Goal: Task Accomplishment & Management: Manage account settings

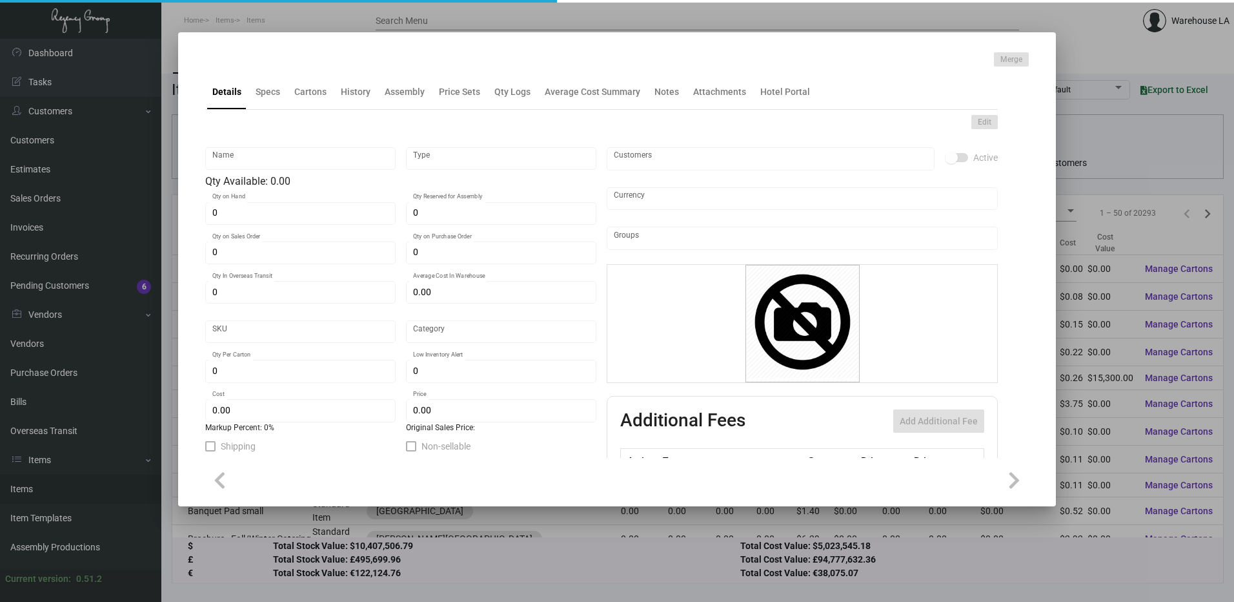
type input "Key Card - Two Bunch Palms"
type input "Inventory"
type input "2,000"
type input "20,000"
type input "$ 0.19"
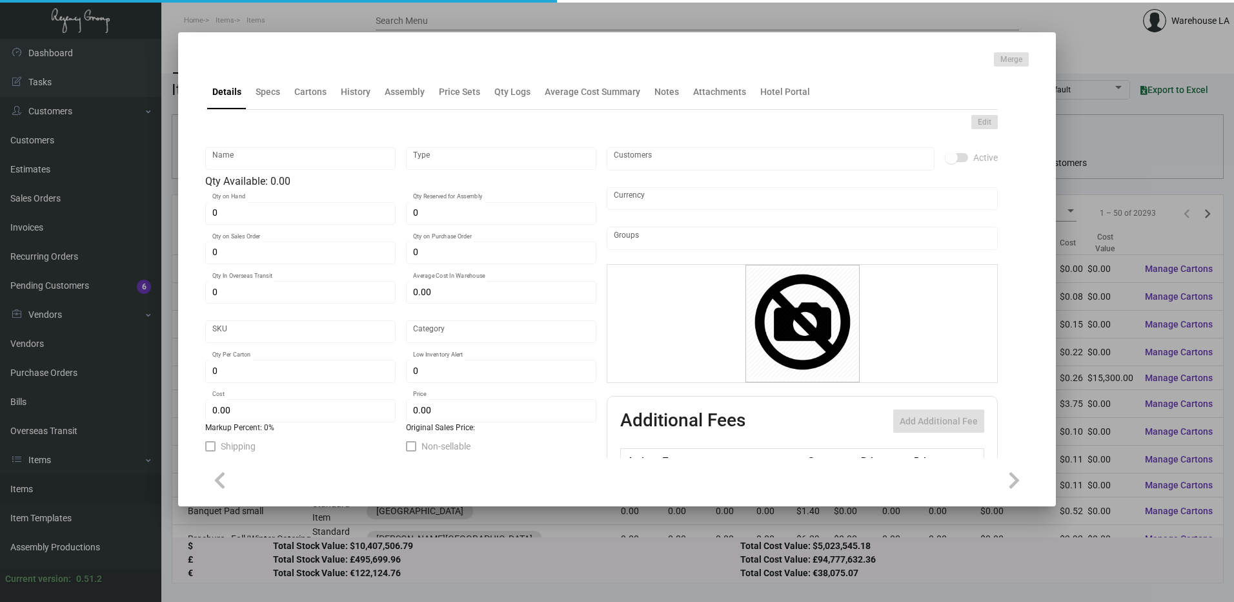
type input "3262"
type input "Standard"
type input "1,000"
type input "2,000"
type input "$ 0.19"
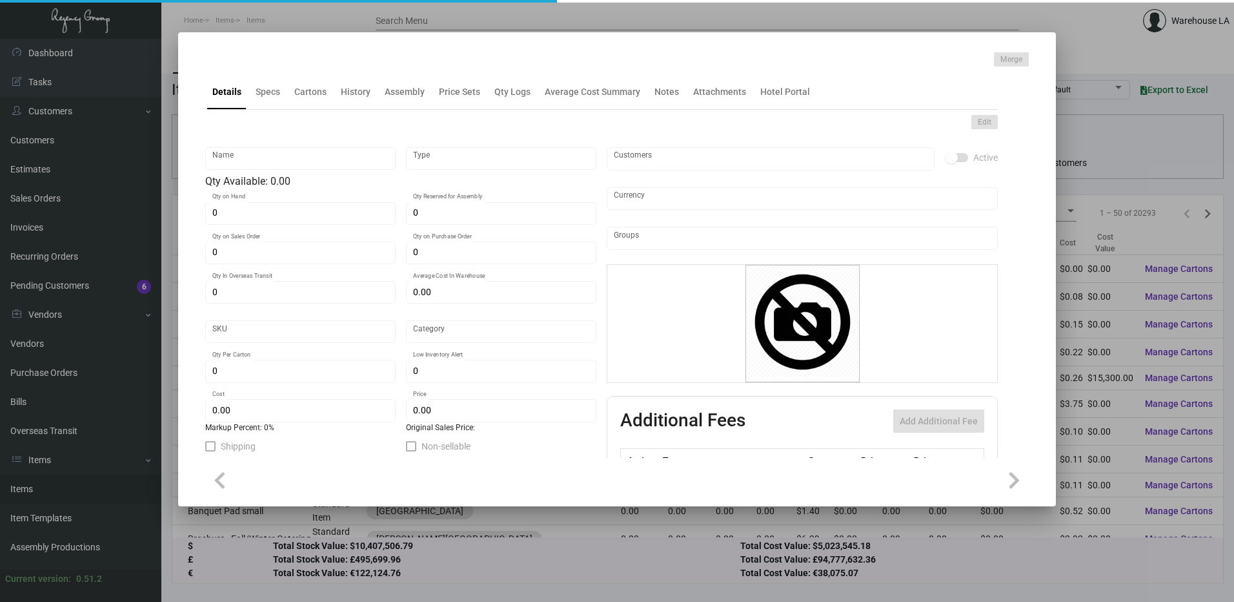
type input "$ 0.53"
type textarea "Keys Size CR80 #30 mill white matte dull laminated PVC recycled plastic materia…"
type textarea "Keys RFID Ving size CR80 bio degradable stock 30 mil plastic printing both side…"
checkbox input "true"
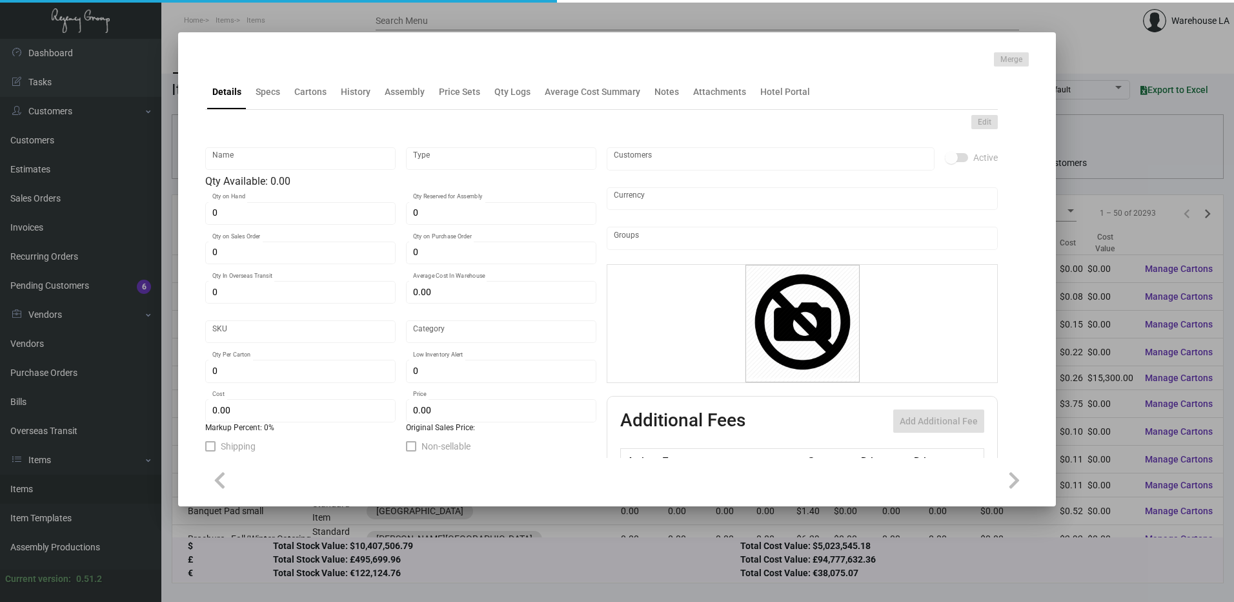
type input "United States Dollar $"
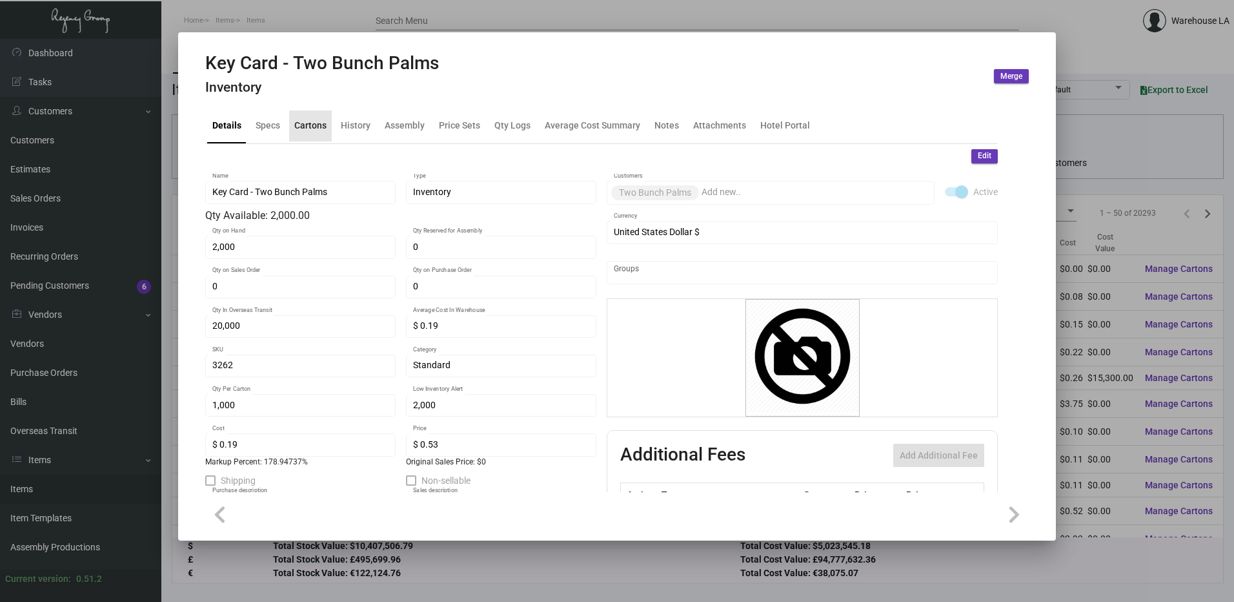
click at [307, 132] on div "Cartons" at bounding box center [310, 126] width 32 height 14
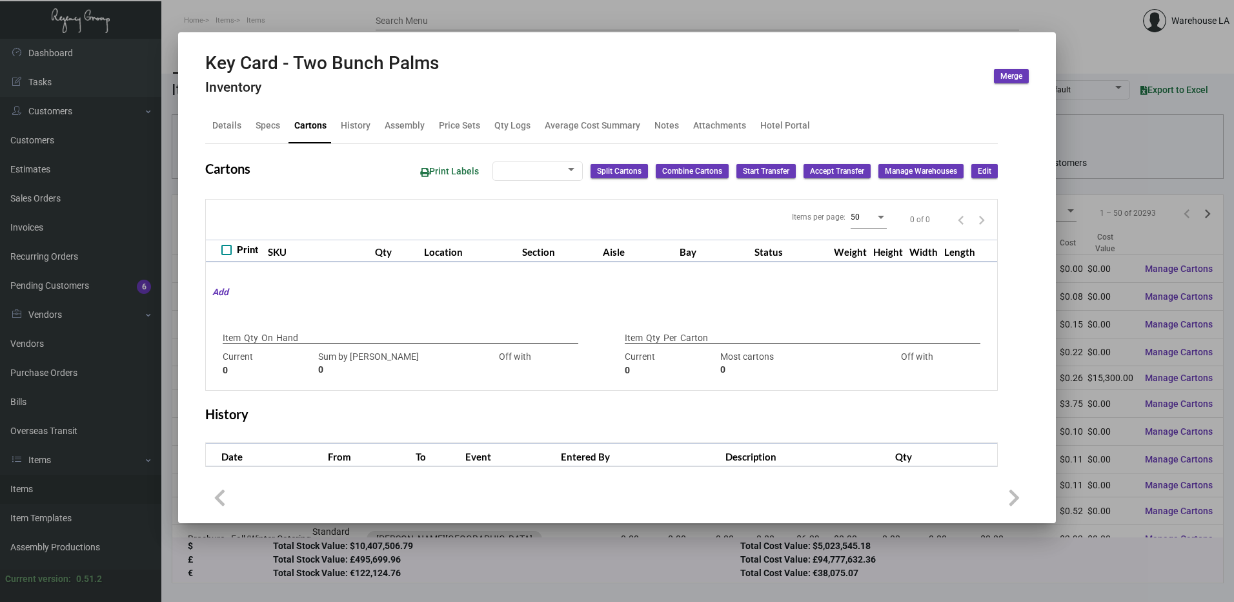
type input "2,000"
type input "3000"
type input "-1000"
type input "1,000"
type input "1000"
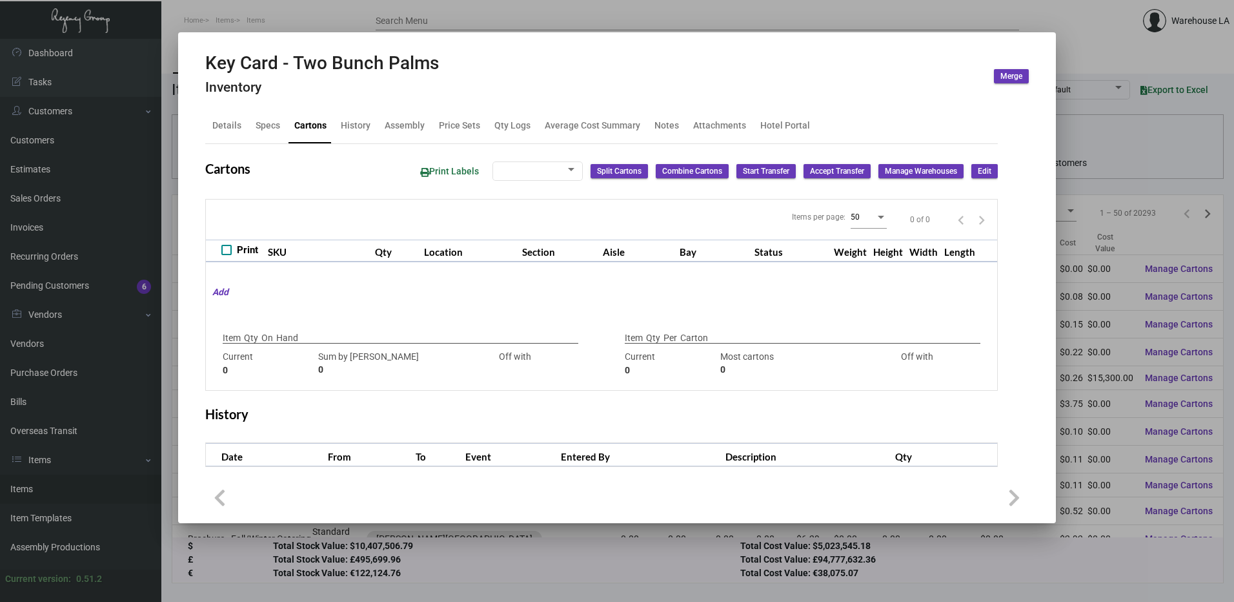
type input "0"
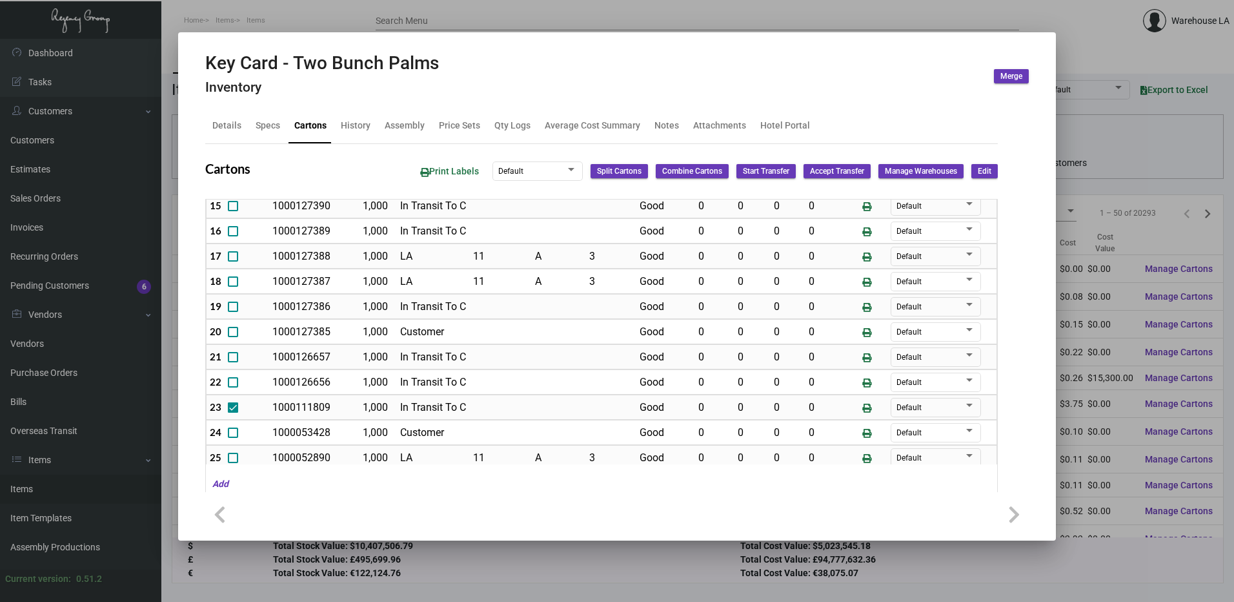
scroll to position [615, 0]
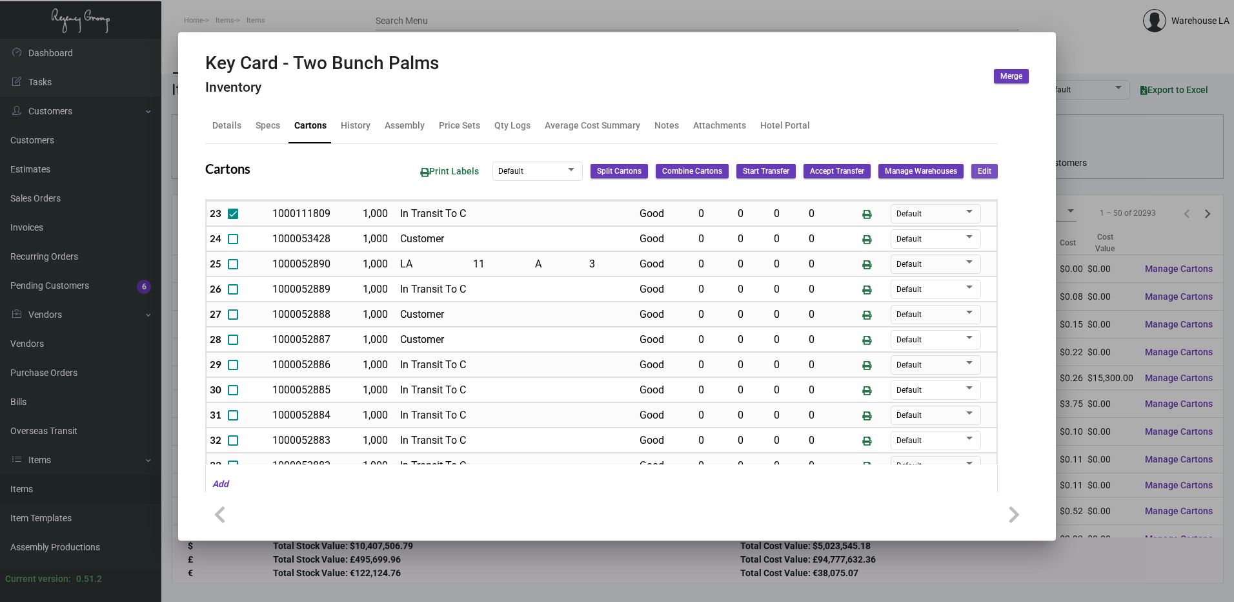
click at [984, 169] on button "Edit" at bounding box center [985, 171] width 26 height 14
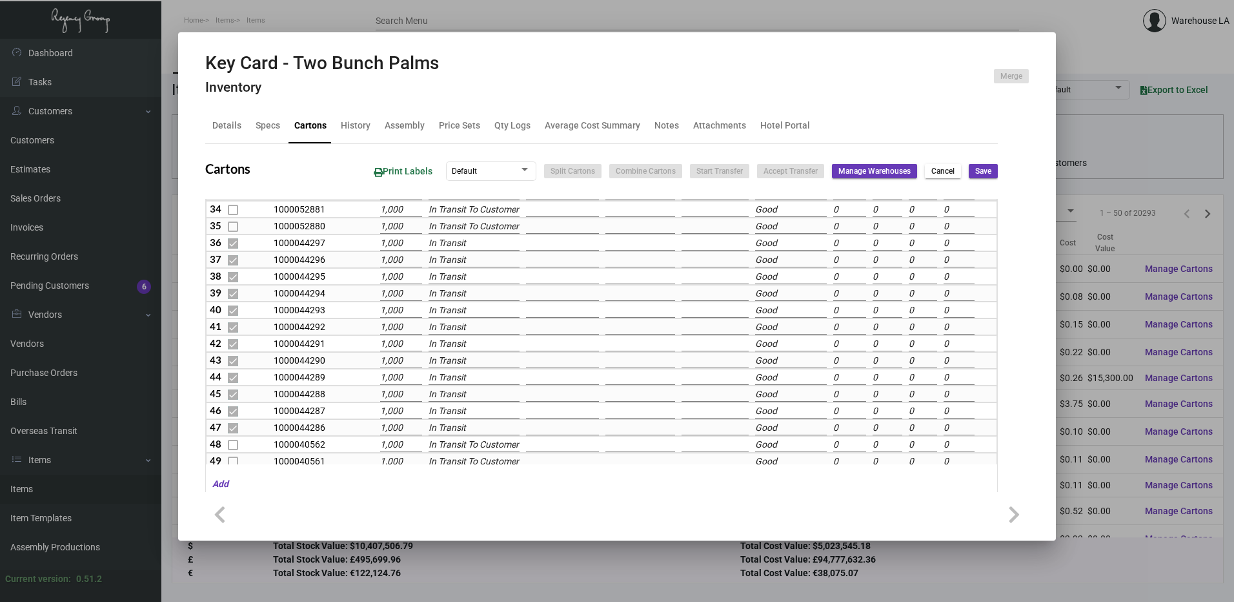
scroll to position [548, 0]
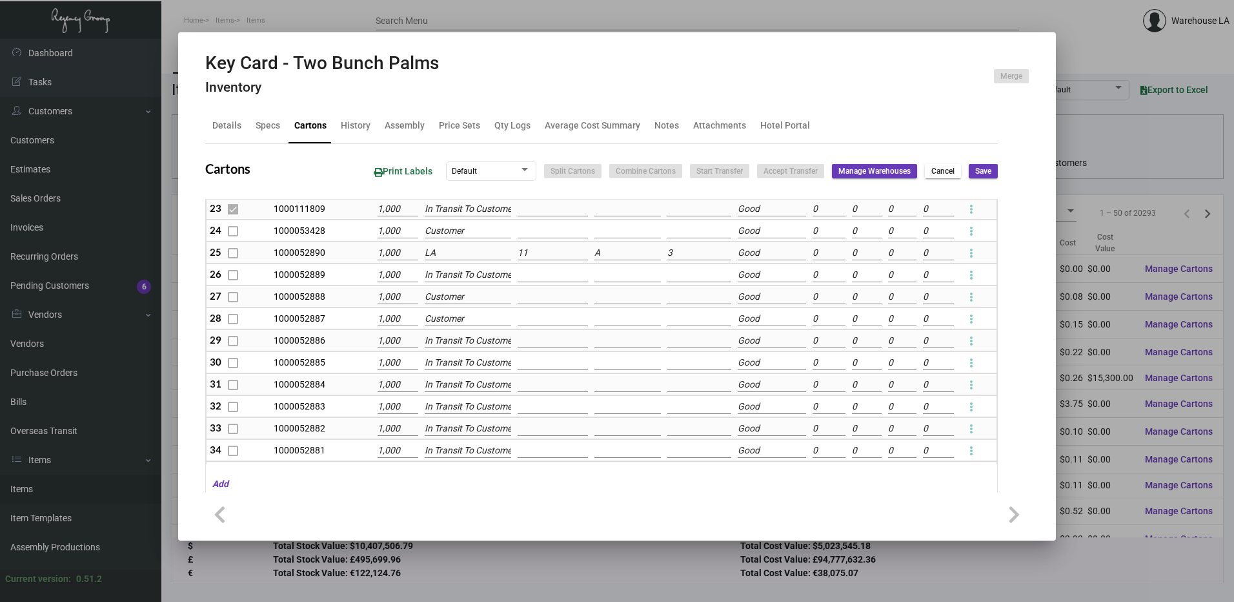
click at [489, 251] on input "LA" at bounding box center [468, 253] width 87 height 14
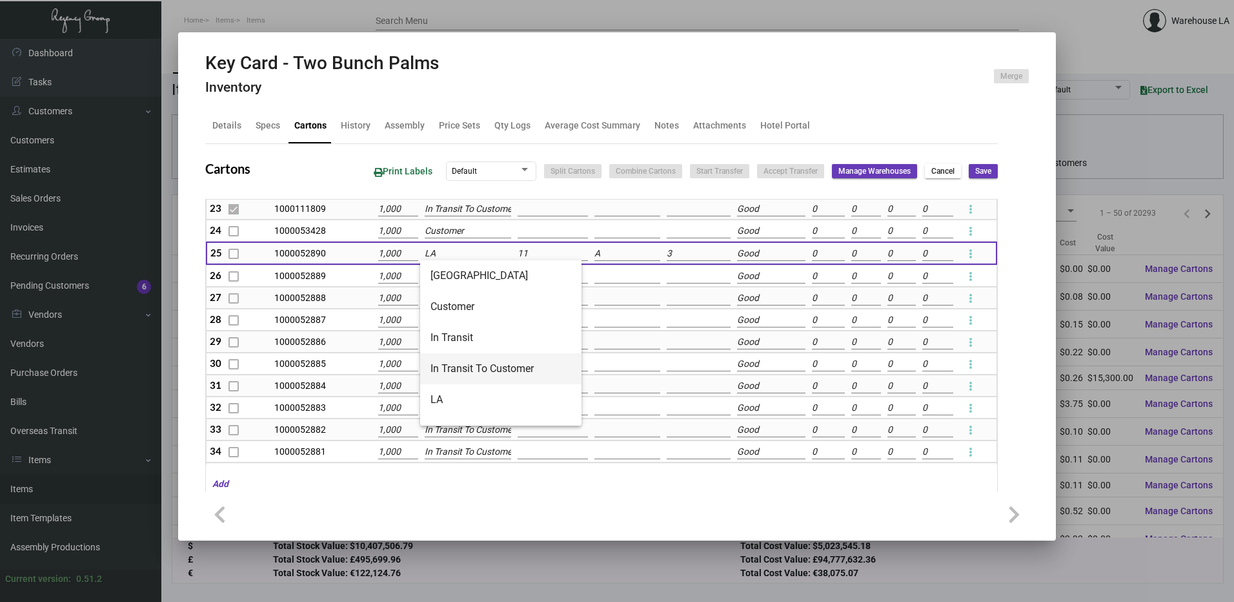
click at [473, 363] on span "In Transit To Customer" at bounding box center [501, 368] width 141 height 31
type input "In Transit To Customer"
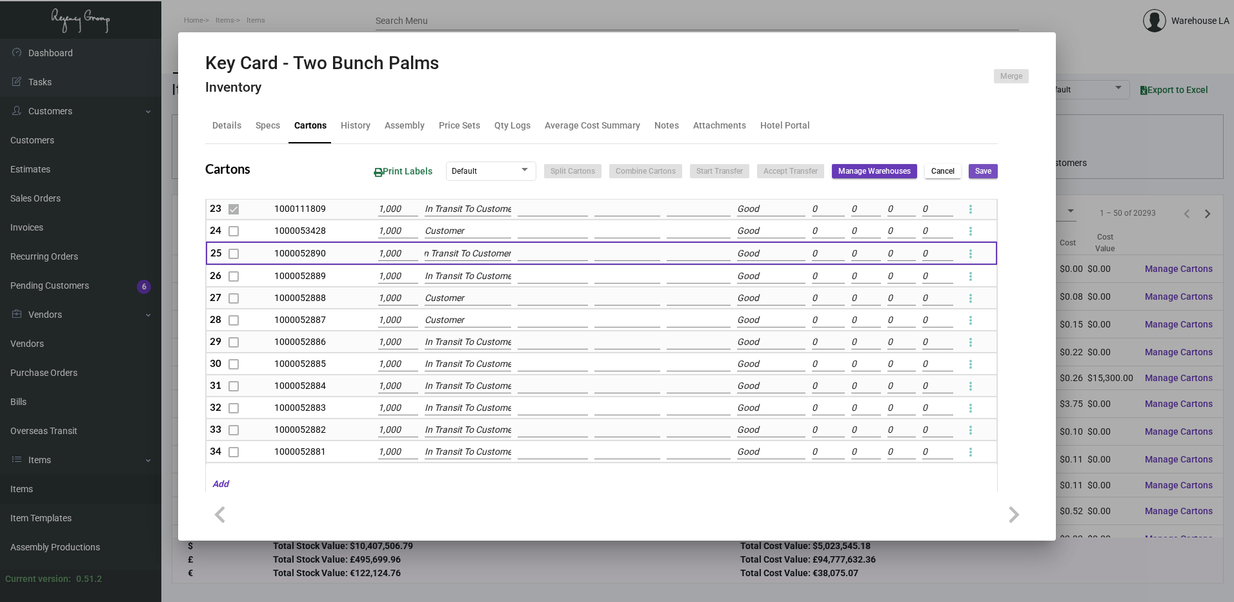
scroll to position [0, 0]
click at [976, 171] on span "Save" at bounding box center [984, 171] width 16 height 11
checkbox input "false"
type input "0"
checkbox input "false"
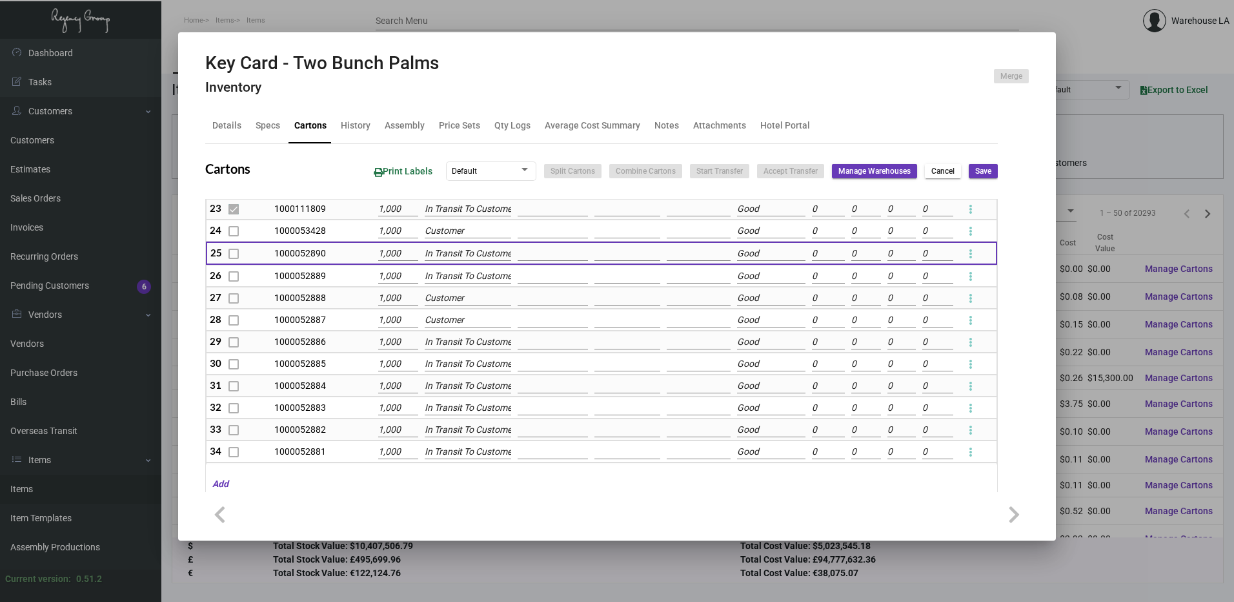
type input "0"
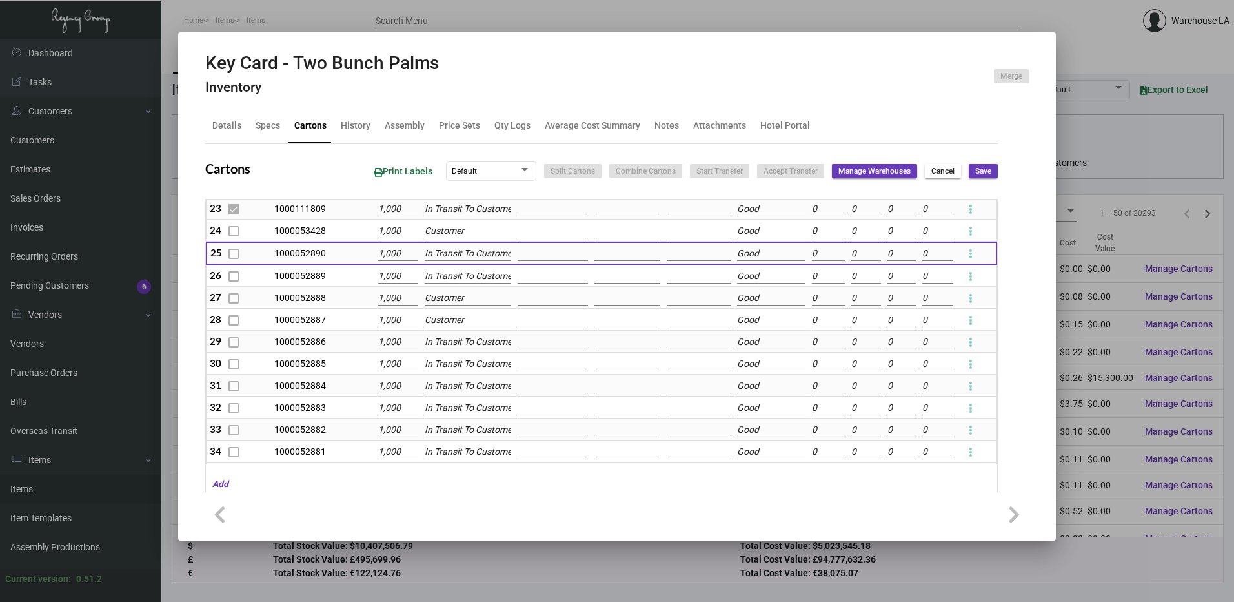
type input "0"
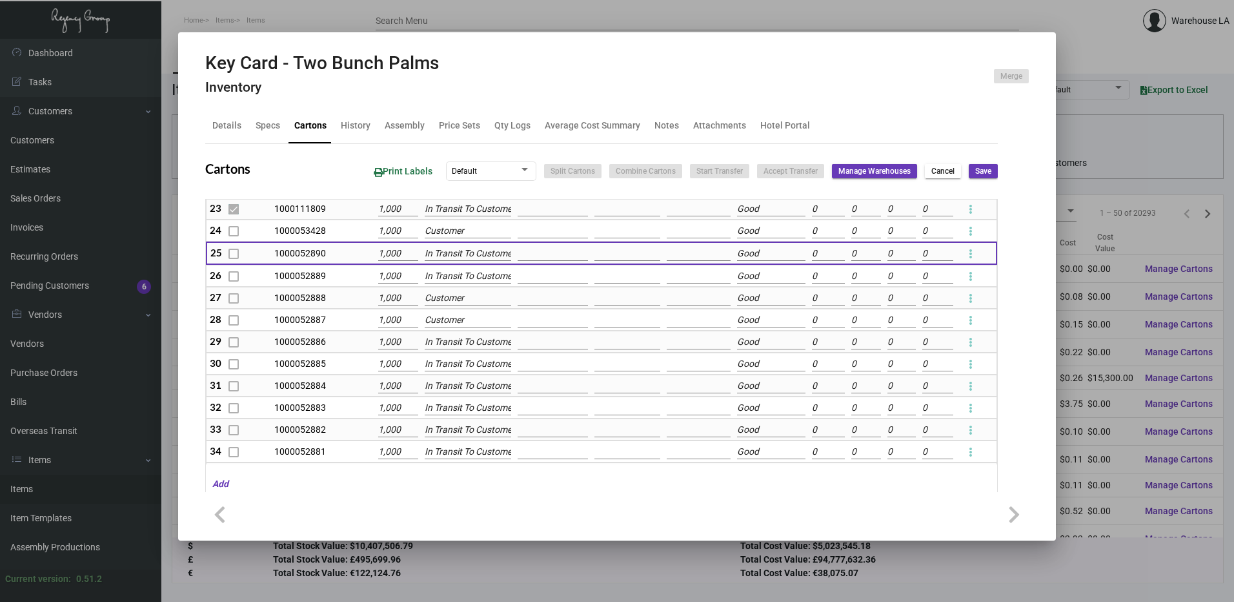
type input "0"
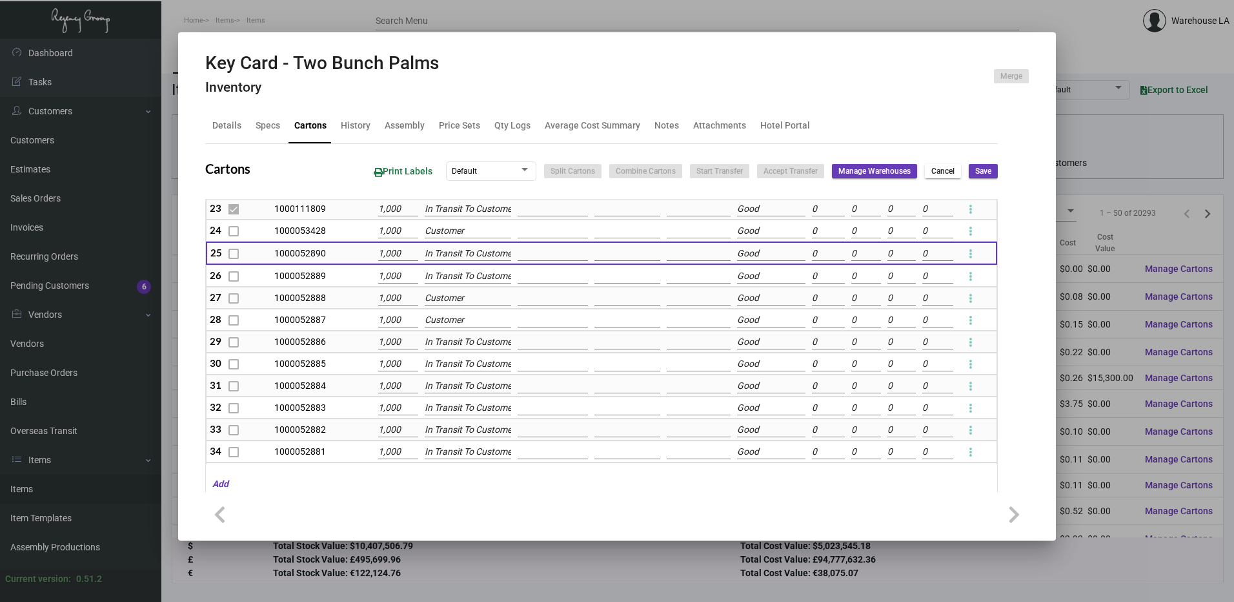
type input "0"
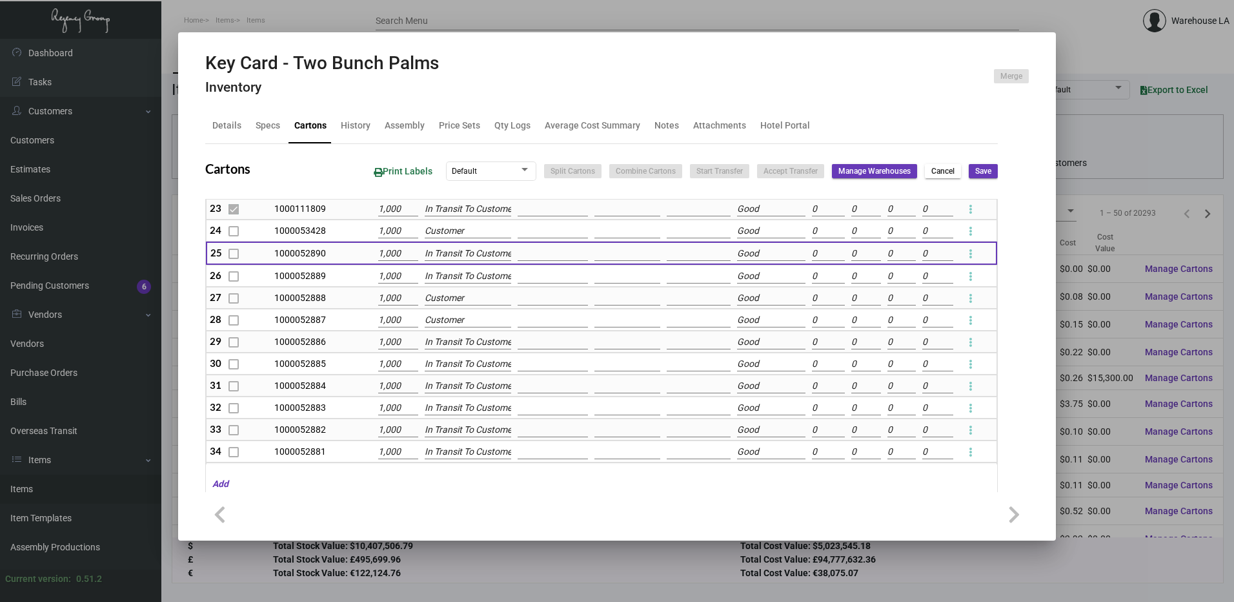
type input "0"
checkbox input "false"
type input "0"
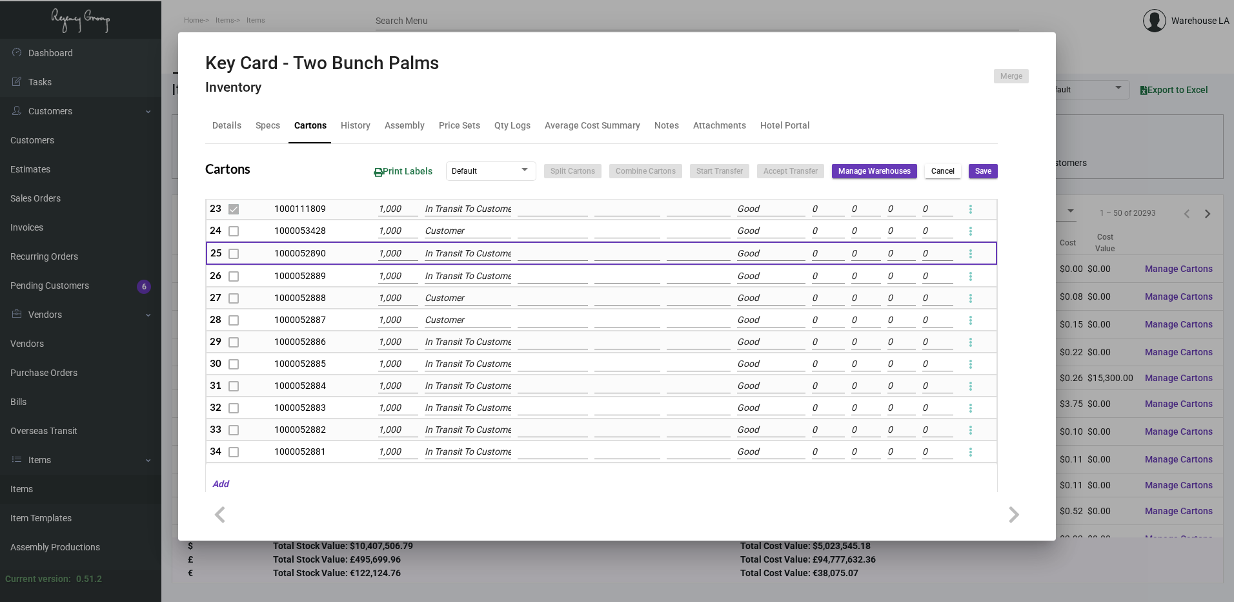
type input "0"
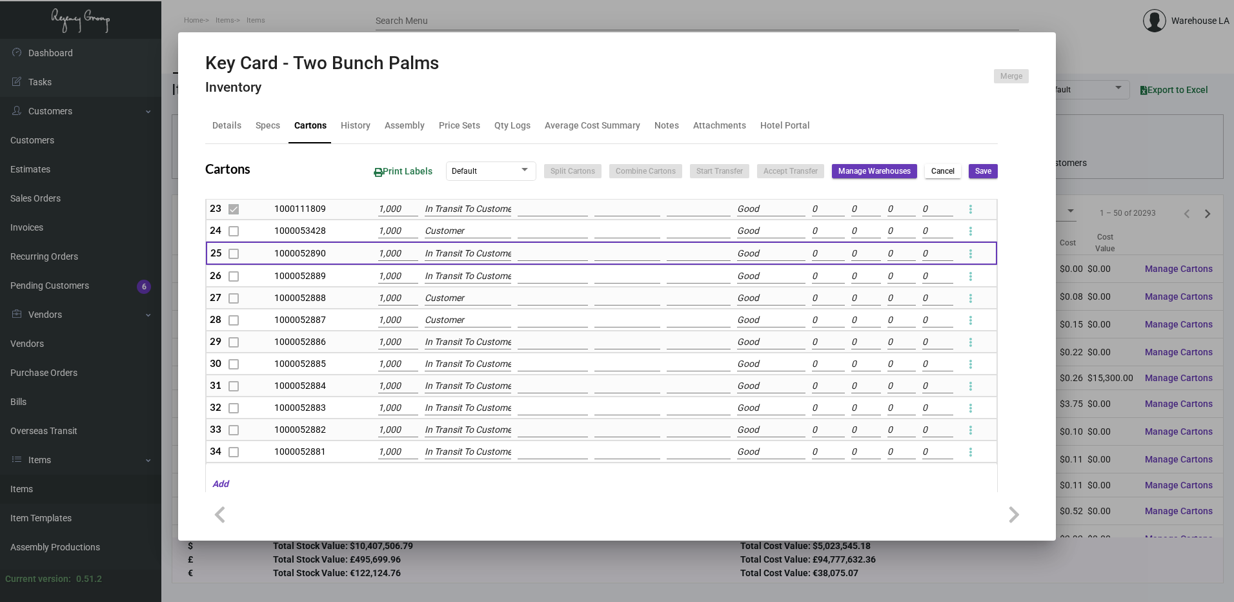
type input "0"
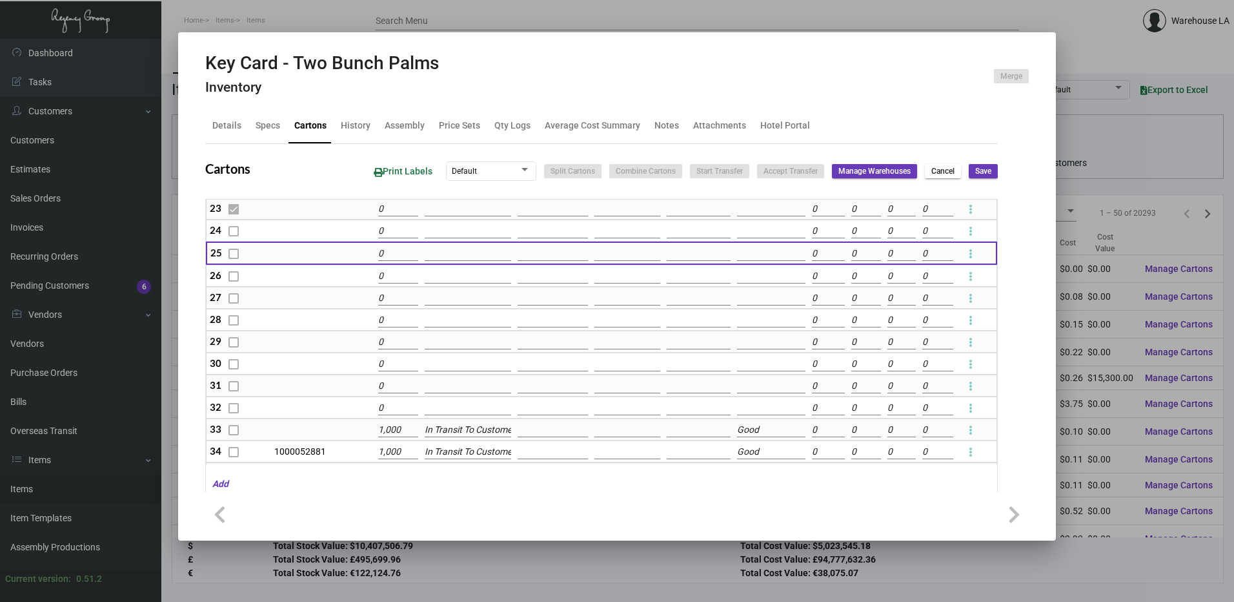
type input "0"
checkbox input "false"
type input "0"
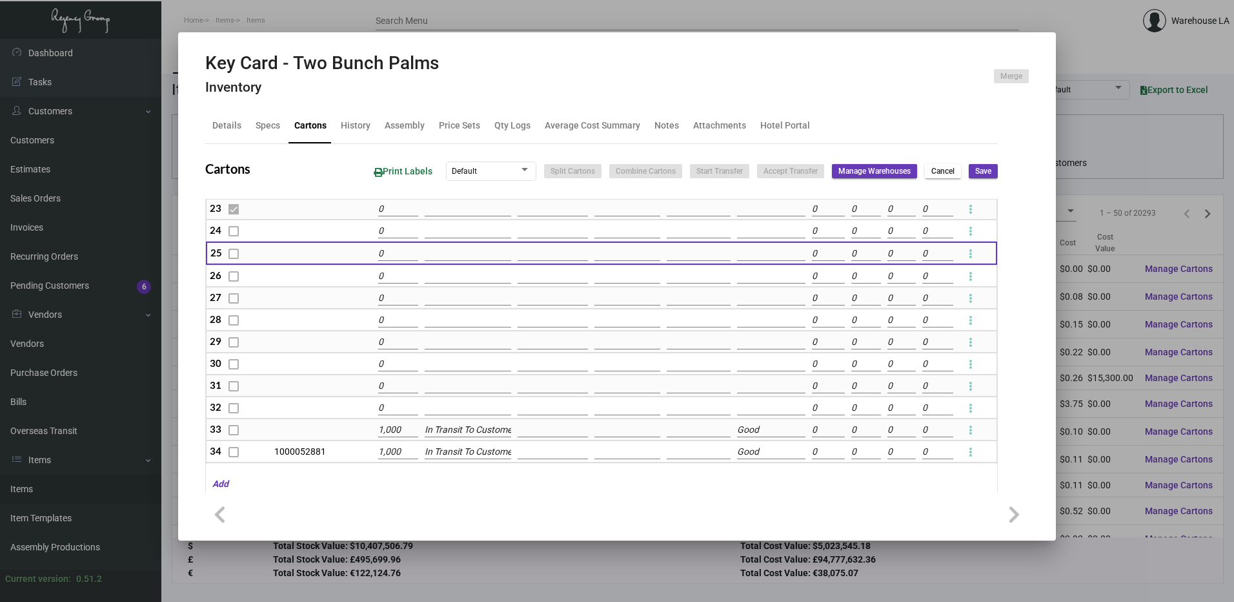
checkbox input "false"
type input "0"
checkbox input "false"
type input "0"
checkbox input "false"
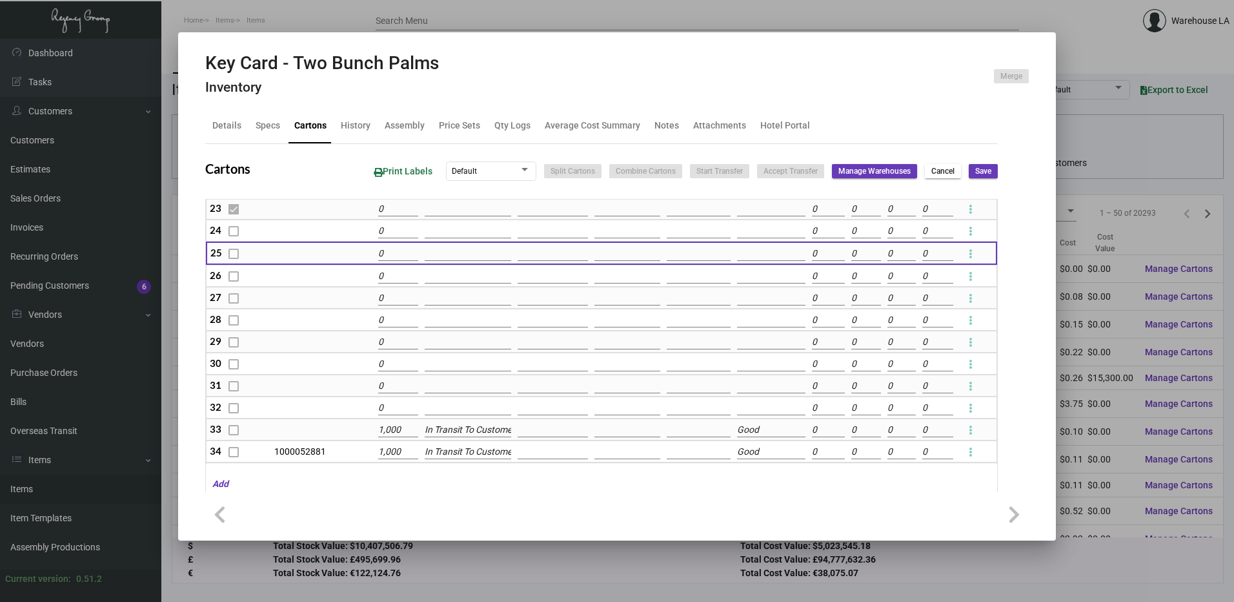
type input "0"
checkbox input "false"
type input "0"
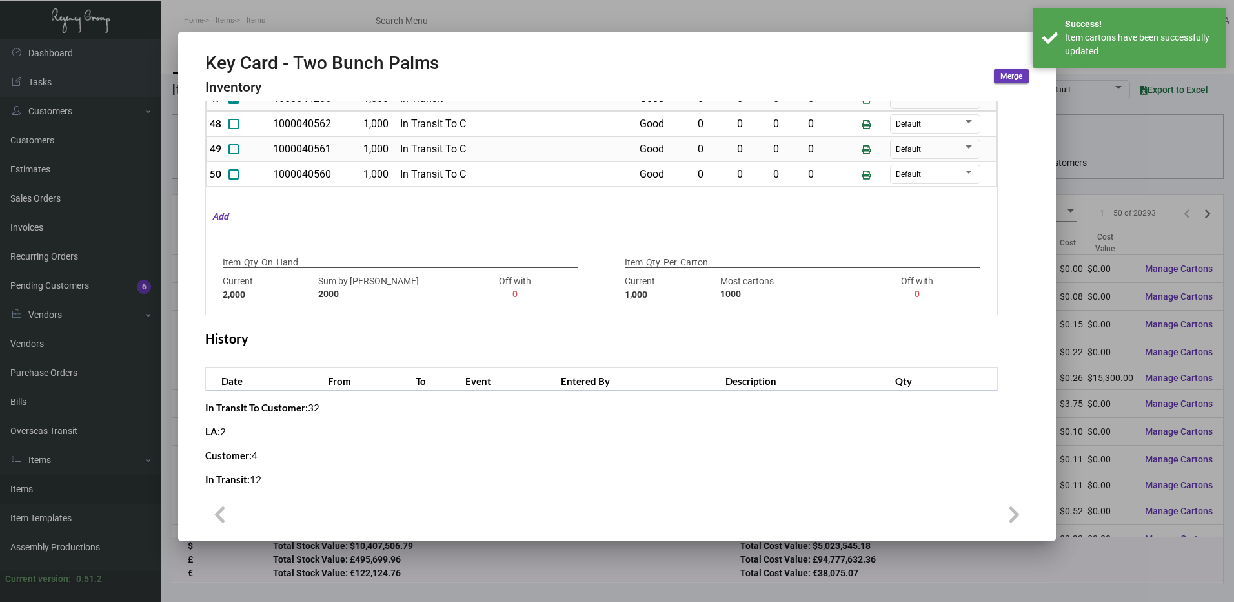
scroll to position [280, 0]
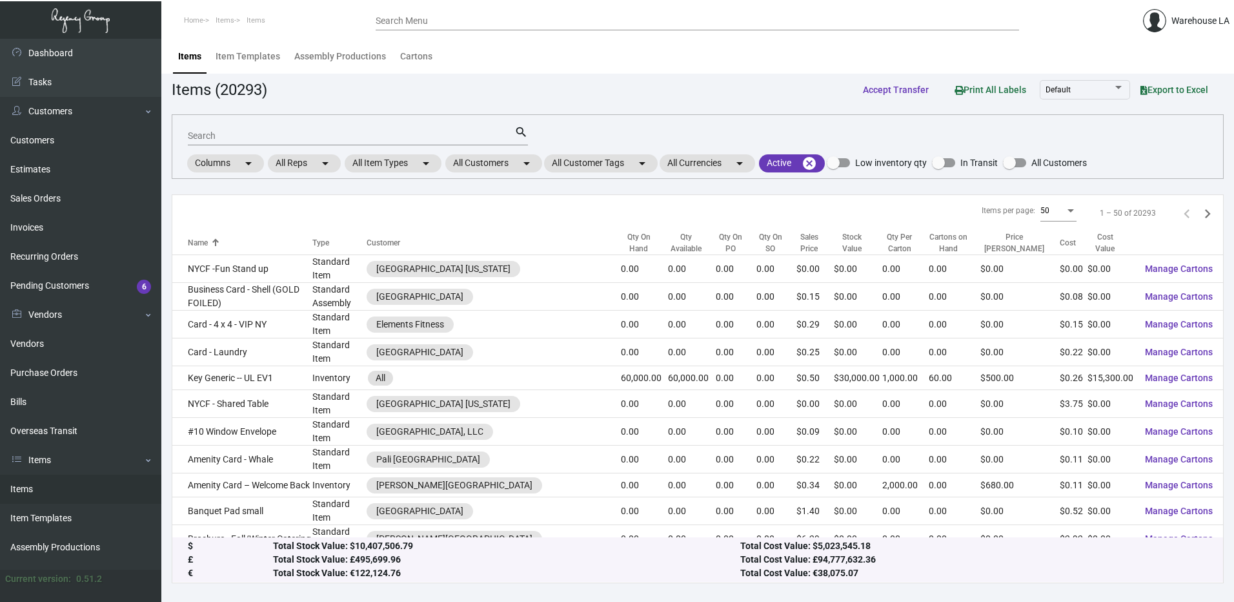
click at [511, 176] on div "Search search Columns arrow_drop_down All Reps arrow_drop_down All Item Types a…" at bounding box center [698, 146] width 1052 height 65
click at [511, 173] on div "Columns arrow_drop_down All Reps arrow_drop_down All Item Types arrow_drop_down…" at bounding box center [636, 163] width 902 height 22
click at [511, 170] on mat-chip "All Customers arrow_drop_down" at bounding box center [493, 163] width 97 height 18
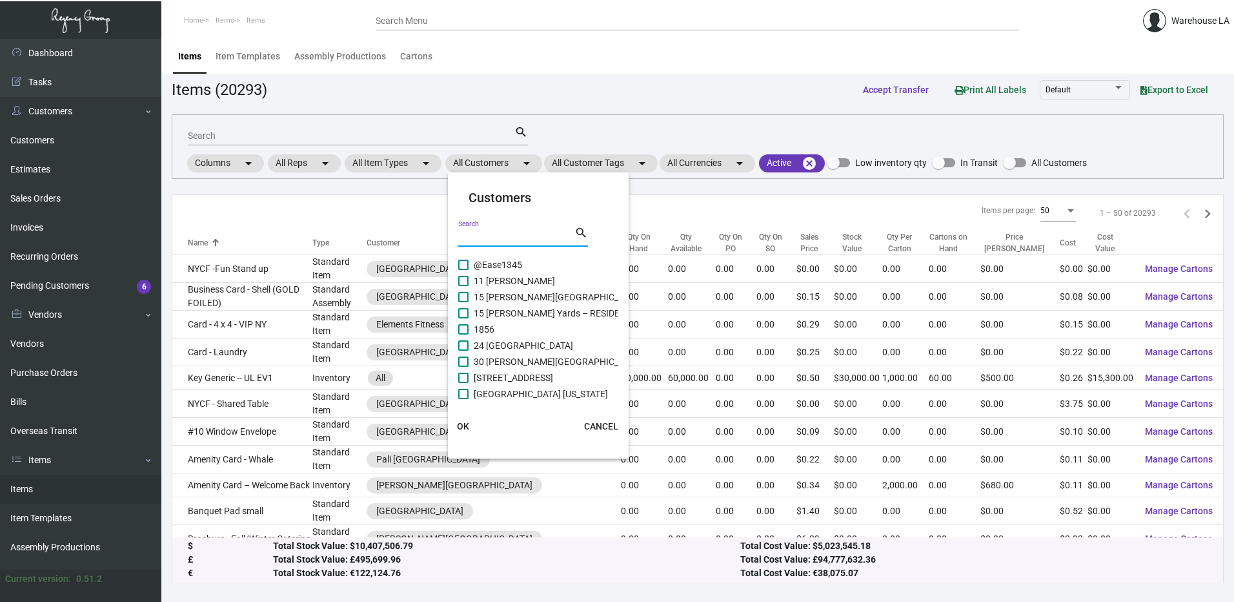
click at [490, 240] on input "Search" at bounding box center [516, 237] width 116 height 10
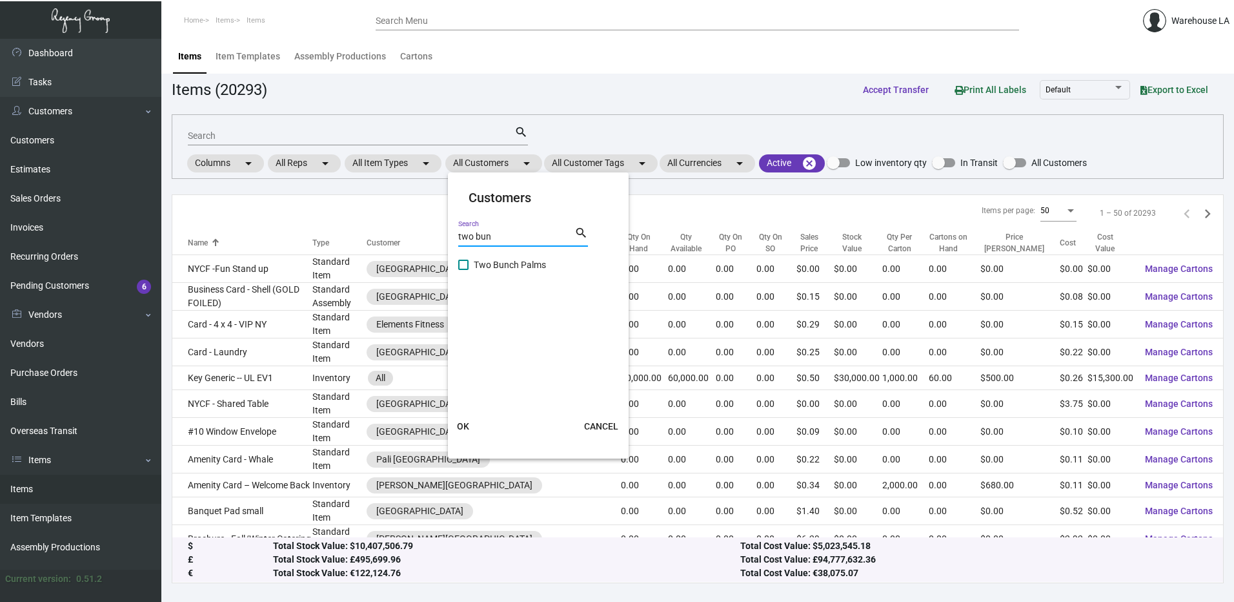
type input "two bun"
click at [502, 260] on span "Two Bunch Palms" at bounding box center [510, 264] width 72 height 15
click at [464, 270] on input "Two Bunch Palms" at bounding box center [463, 270] width 1 height 1
checkbox input "true"
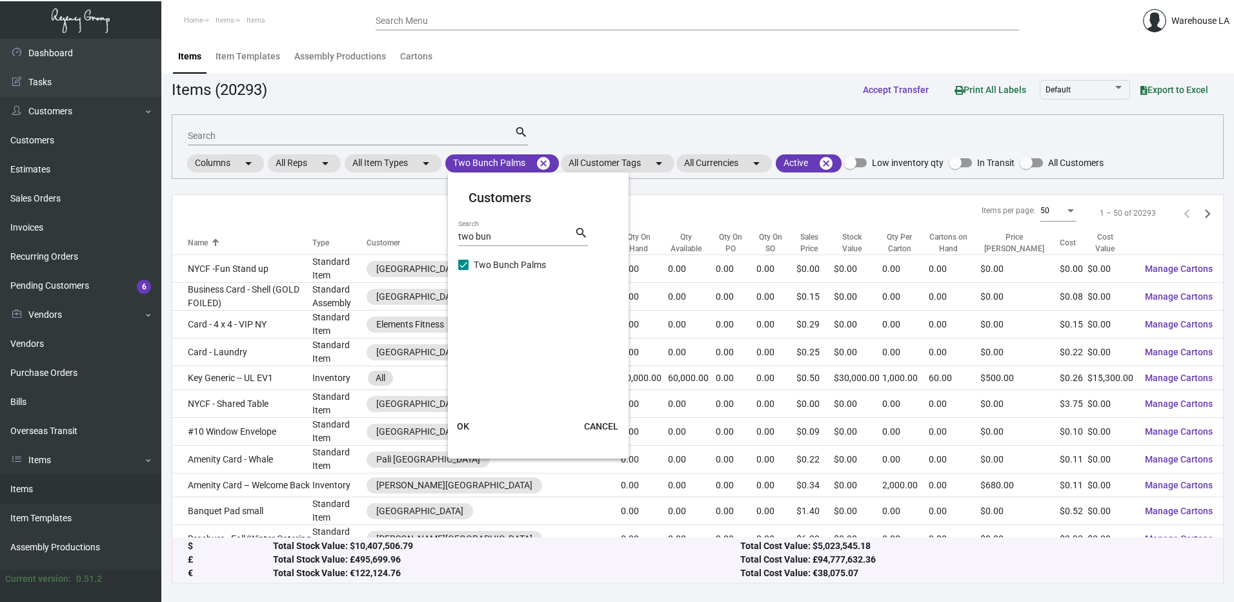
click at [469, 422] on button "OK" at bounding box center [463, 426] width 41 height 23
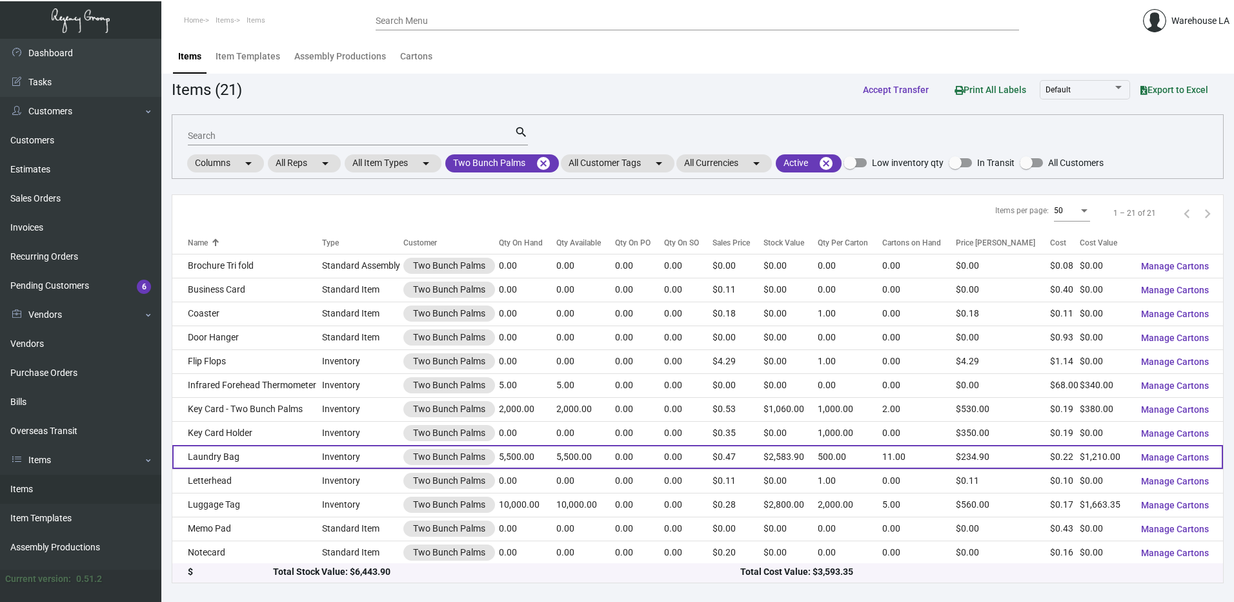
click at [263, 447] on td "Laundry Bag" at bounding box center [247, 457] width 150 height 24
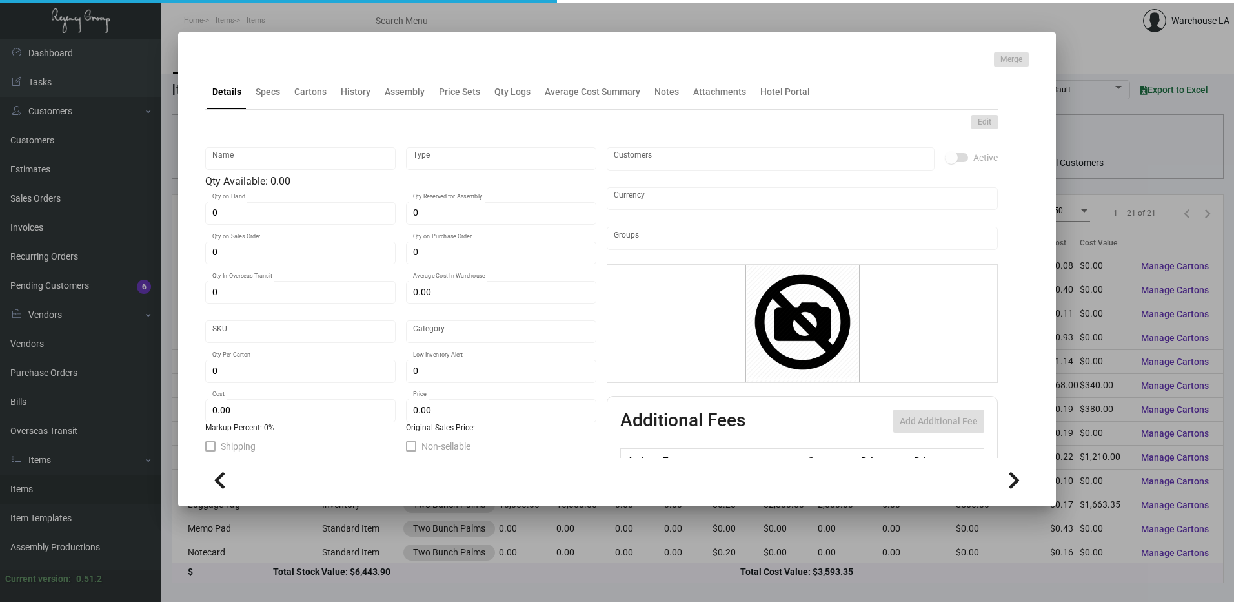
type input "Laundry Bag"
type input "Inventory"
type input "5,500"
type input "$ 0.22"
type input "1030-Laundry Bag-40"
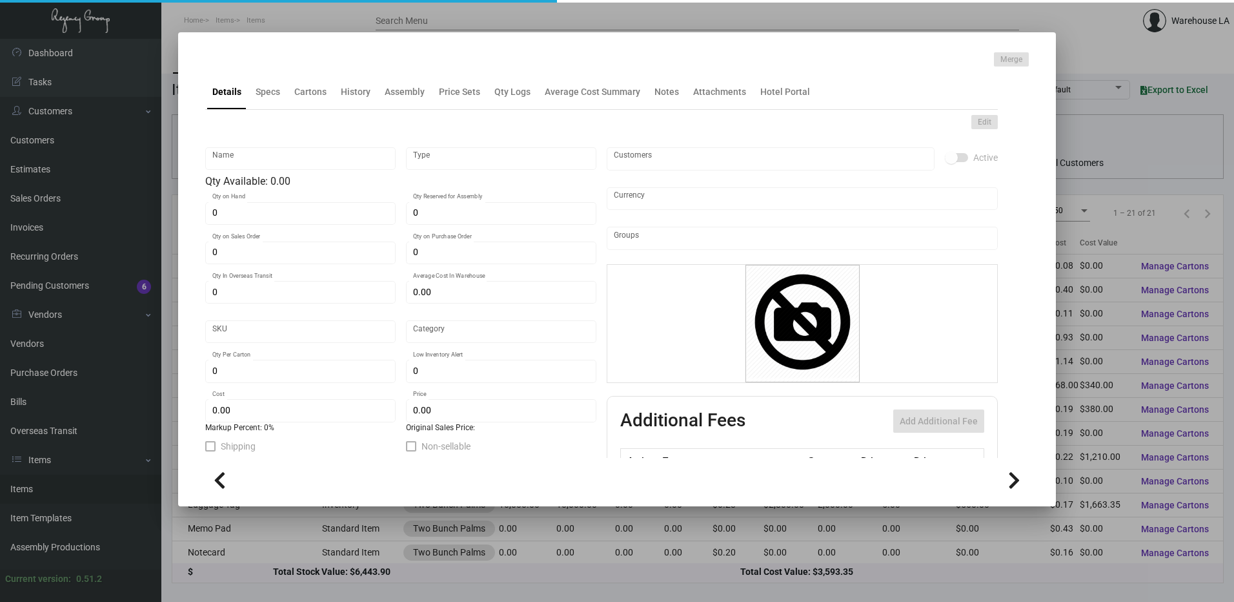
type input "Standard"
type input "500"
type input "$ 0.22"
type input "$ 0.4698"
checkbox input "true"
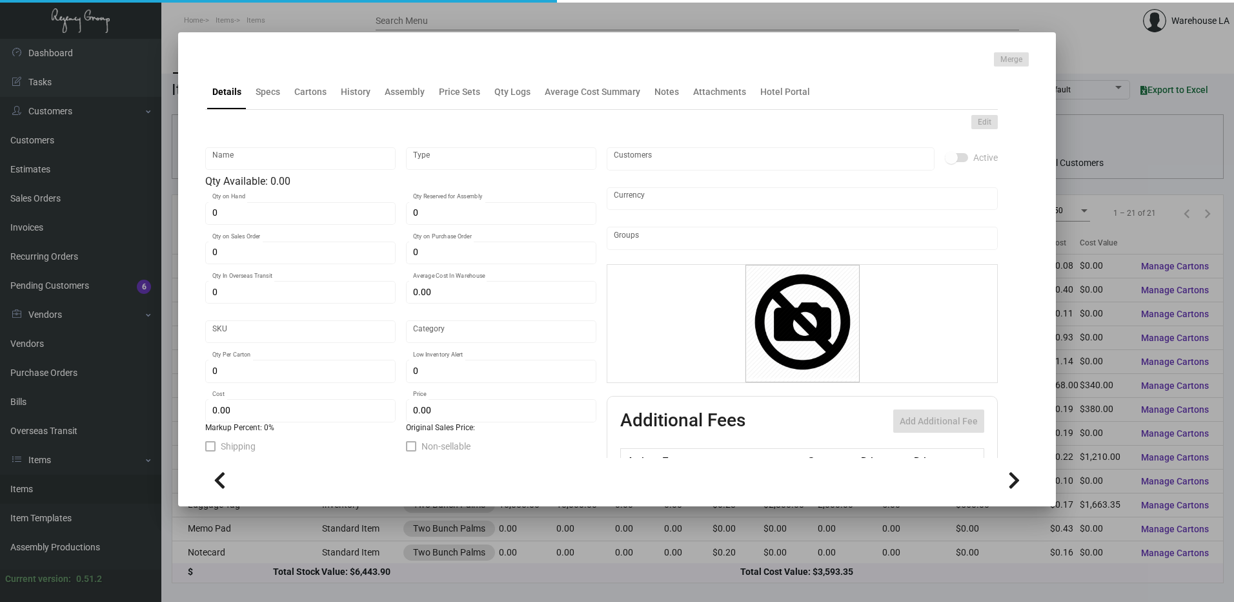
checkbox input "true"
type input "United States Dollar $"
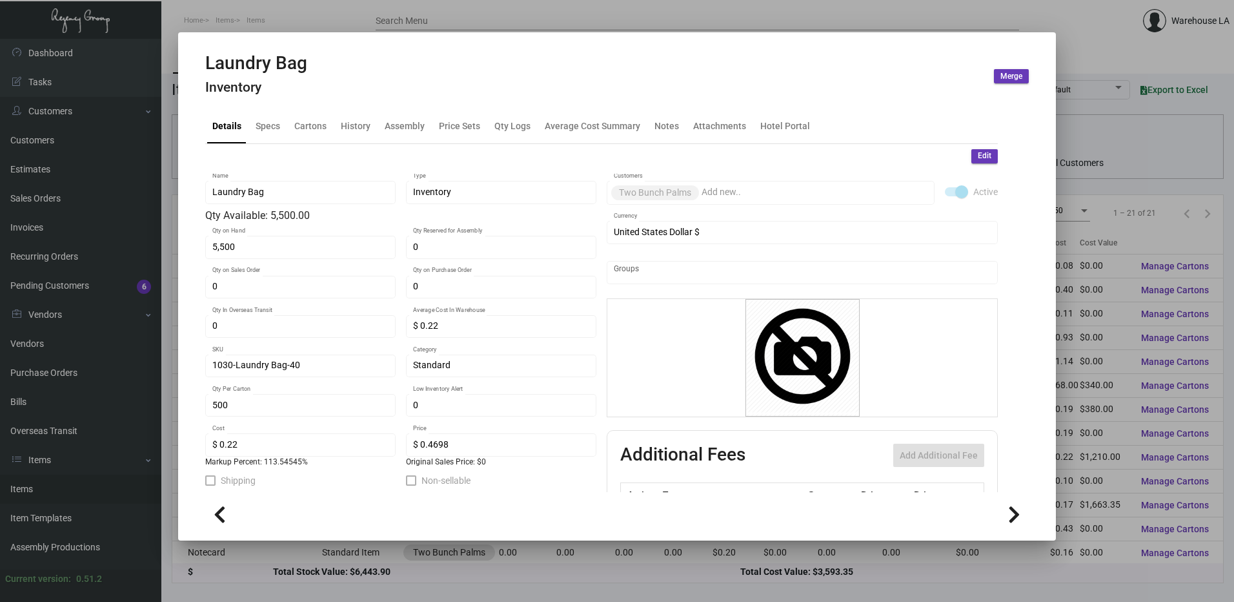
click at [296, 9] on div at bounding box center [617, 301] width 1234 height 602
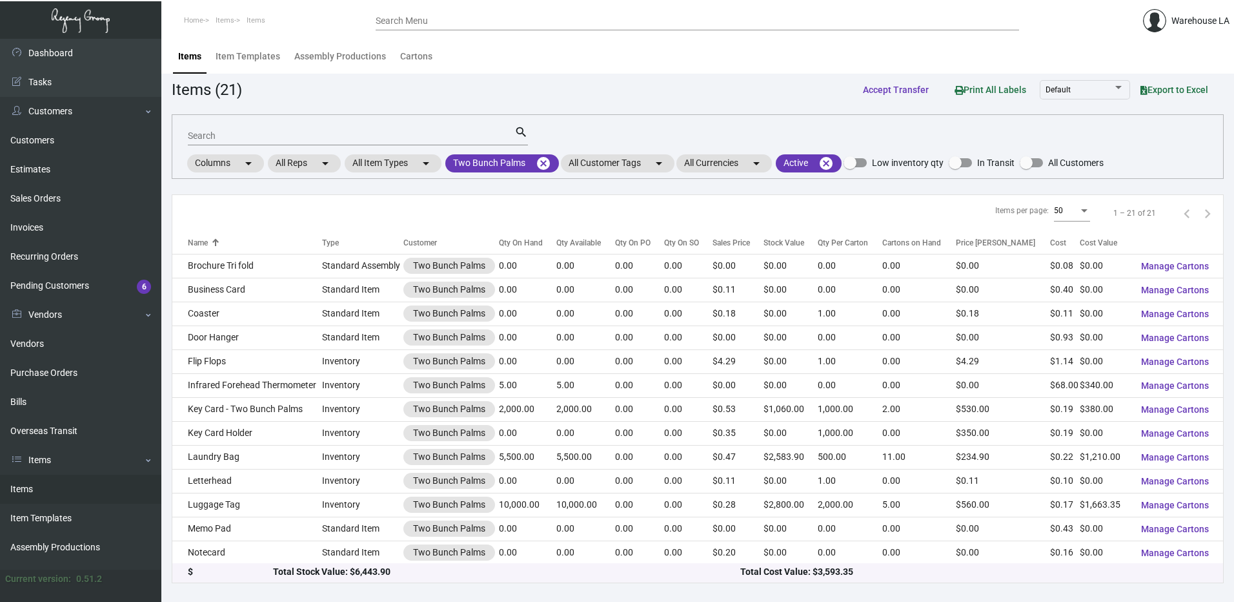
click at [283, 135] on input "Search" at bounding box center [351, 136] width 327 height 10
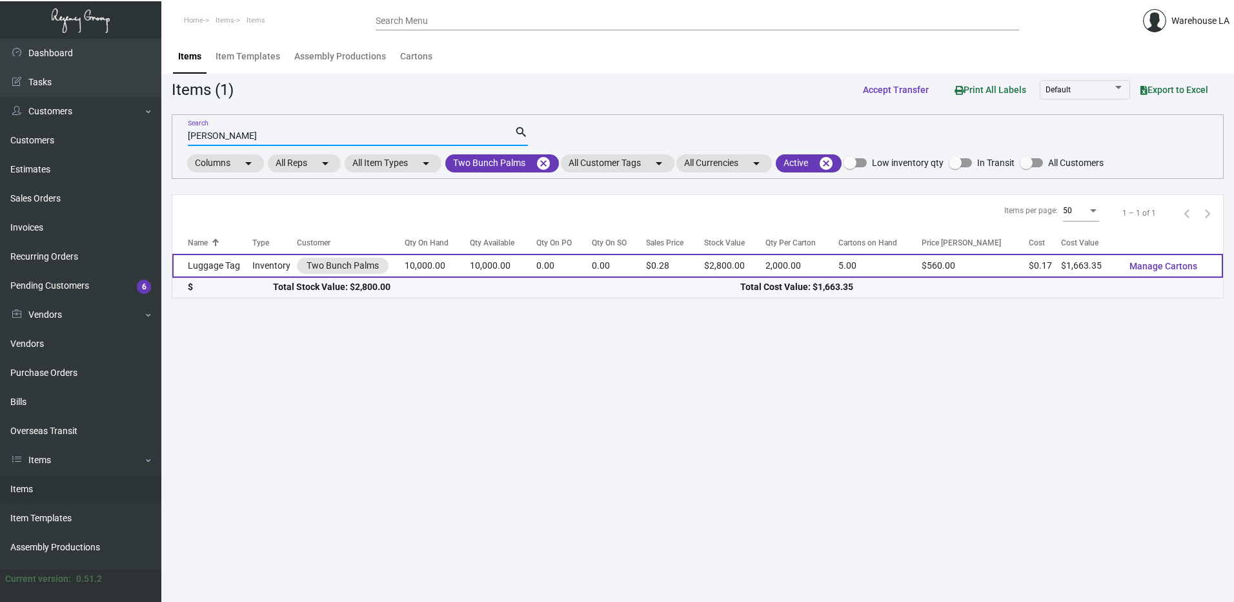
type input "lugg"
click at [203, 276] on td "Luggage Tag" at bounding box center [212, 266] width 80 height 24
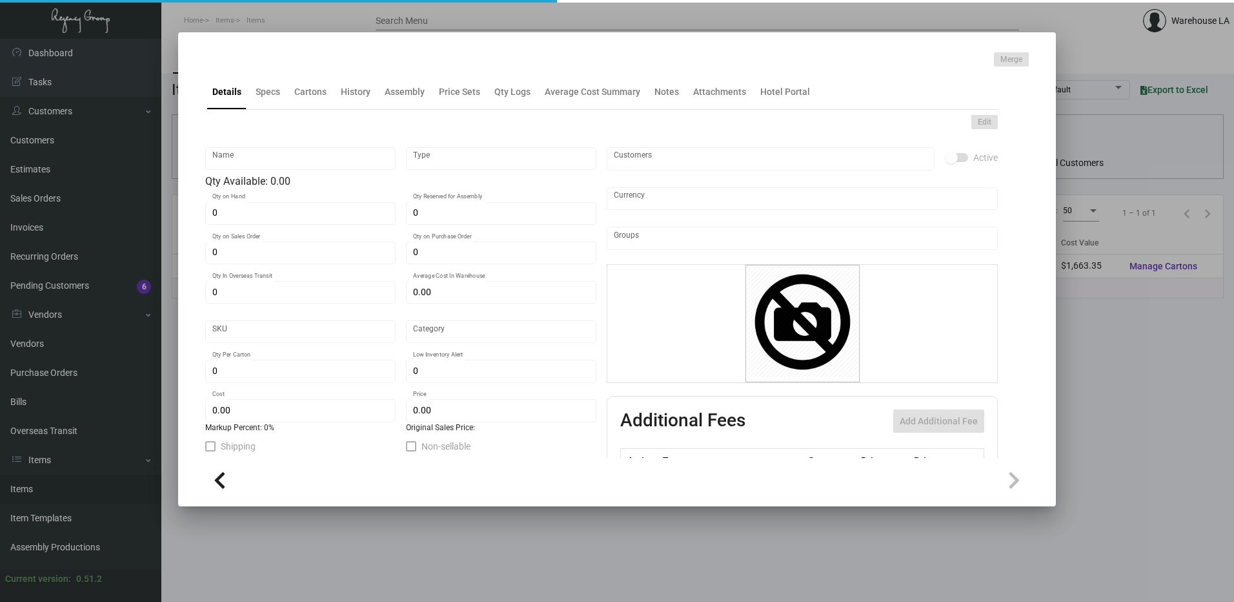
type input "Luggage Tag"
type input "Inventory"
type input "10,000"
type input "$ 0.16634"
type input "3264"
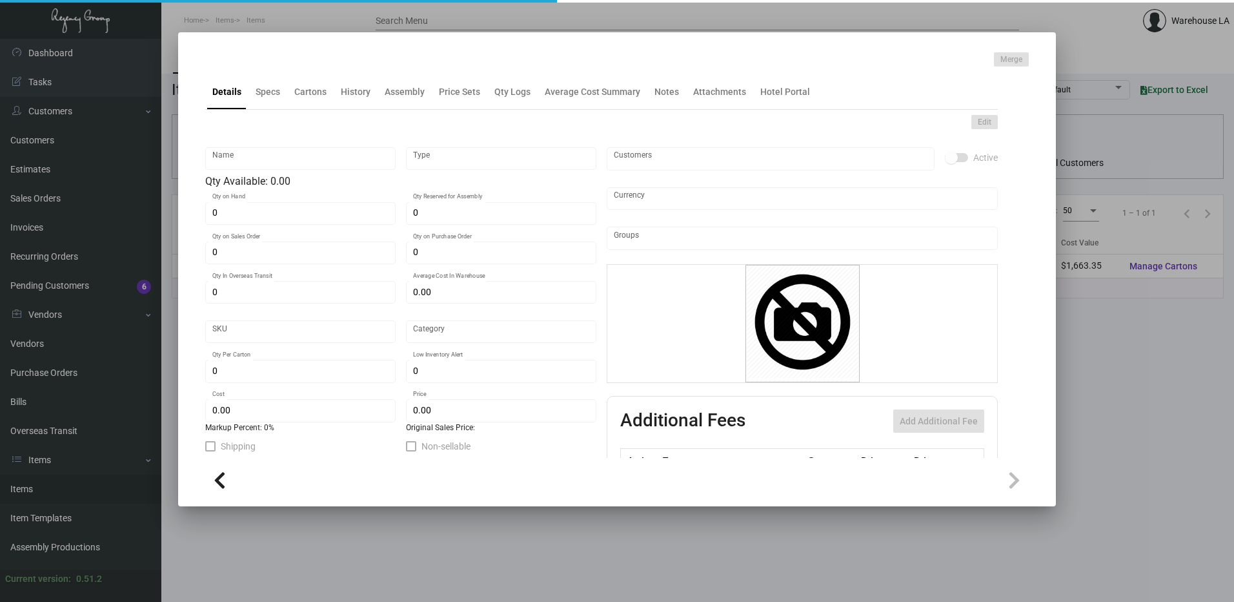
type input "Standard"
type input "2,000"
type input "$ 0.16634"
type input "$ 0.28"
type textarea "Luggage Tag - 5 Strip: 2.5x5.75 13pt Printing 1 color PMS 282C 12 position numb…"
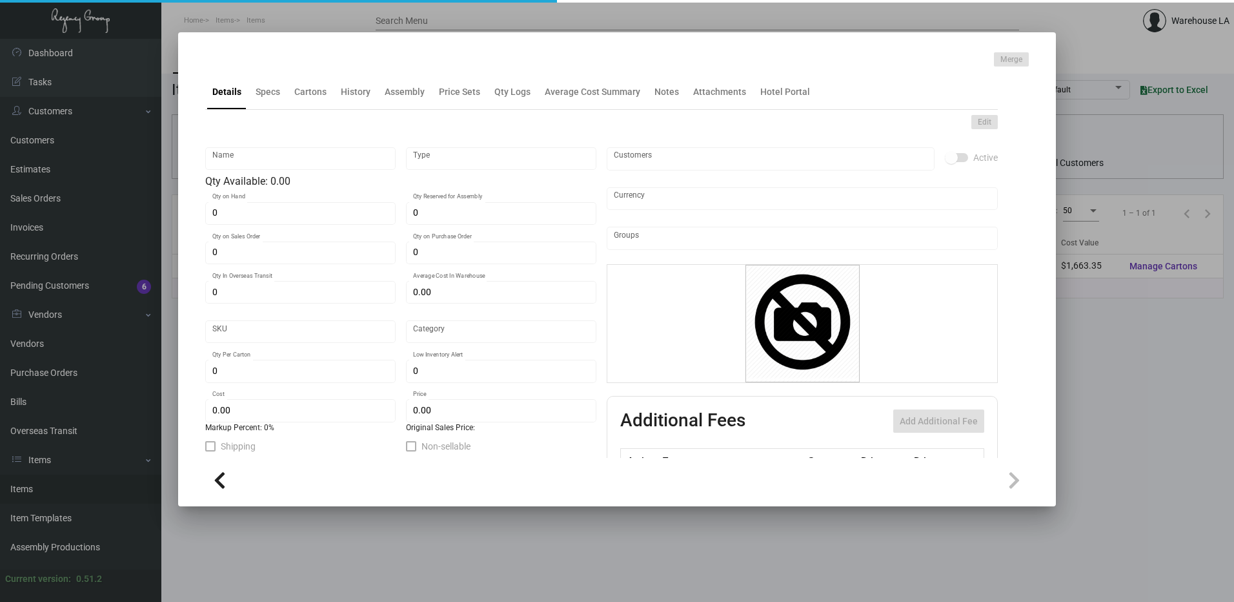
type textarea "Luggage Tag - 5 Strip: 2.5x5.75 13pt Printing 1 color PMS 282C 12 position numb…"
checkbox input "true"
type input "United States Dollar $"
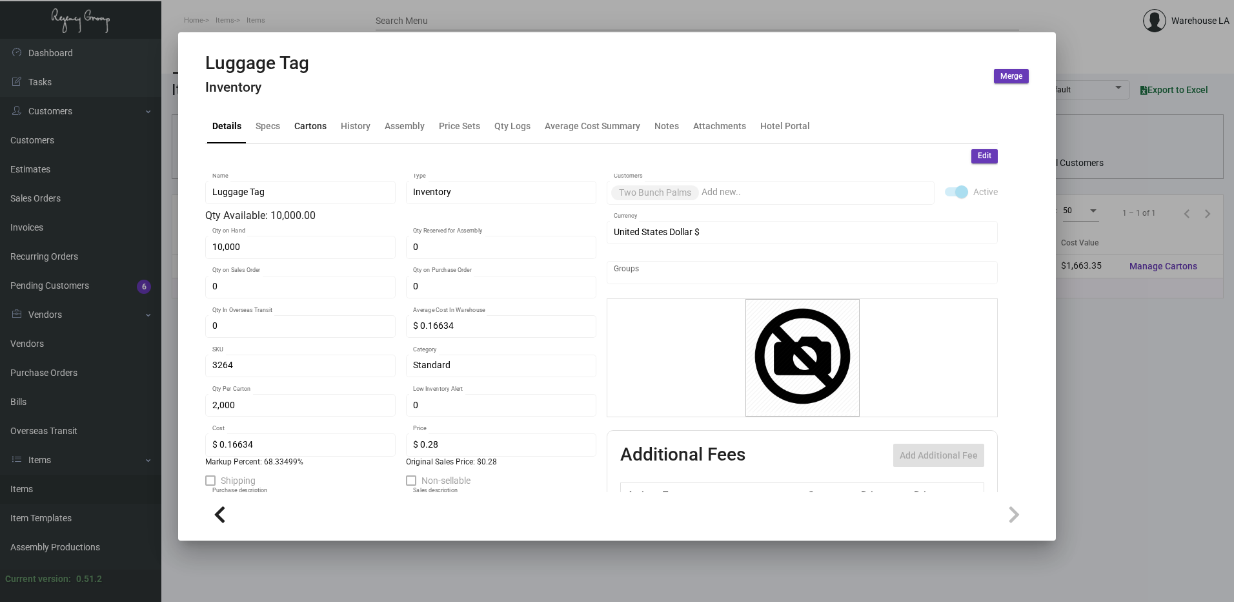
click at [312, 128] on div "Cartons" at bounding box center [310, 126] width 32 height 14
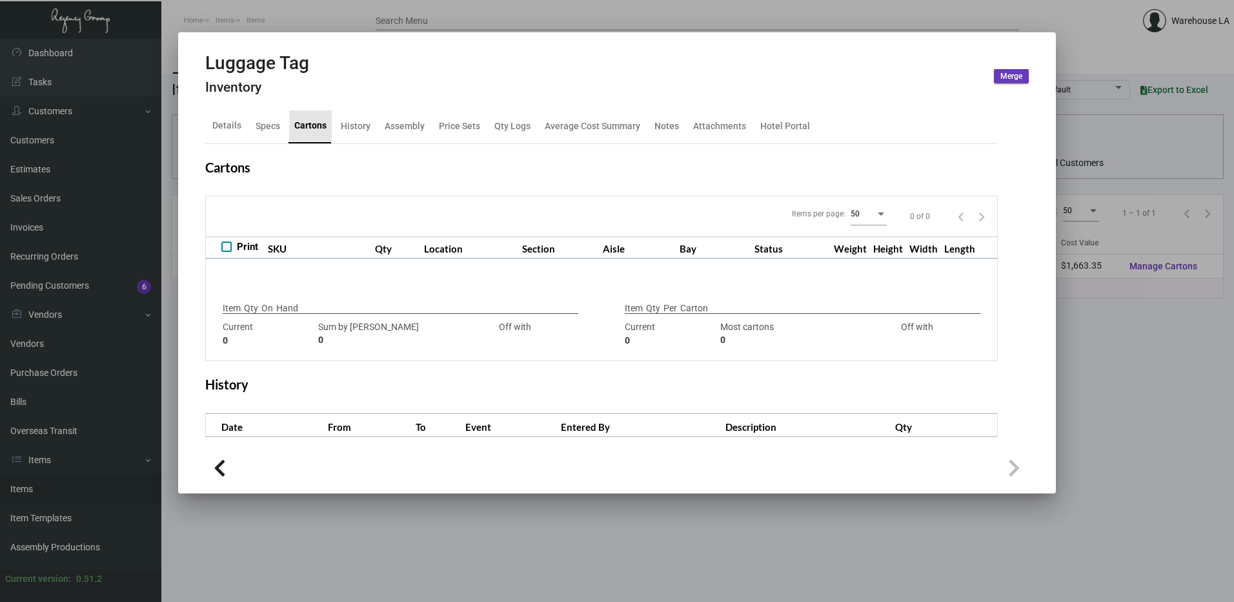
checkbox input "true"
type input "10,000"
type input "10000"
type input "0"
type input "2,000"
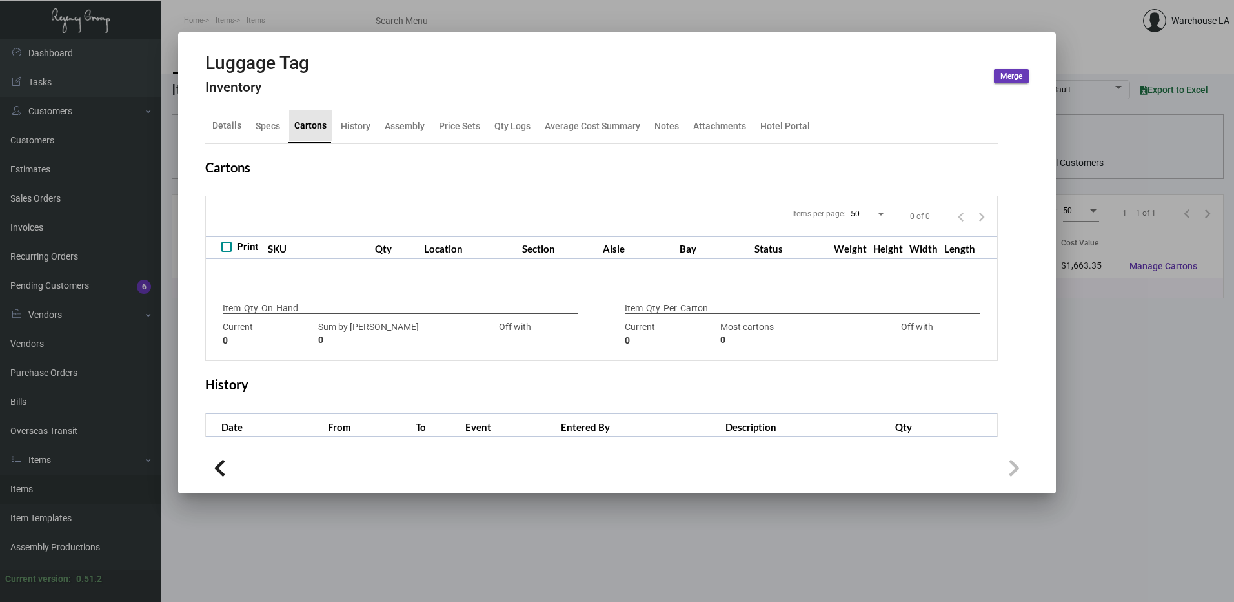
type input "4000"
type input "-2000"
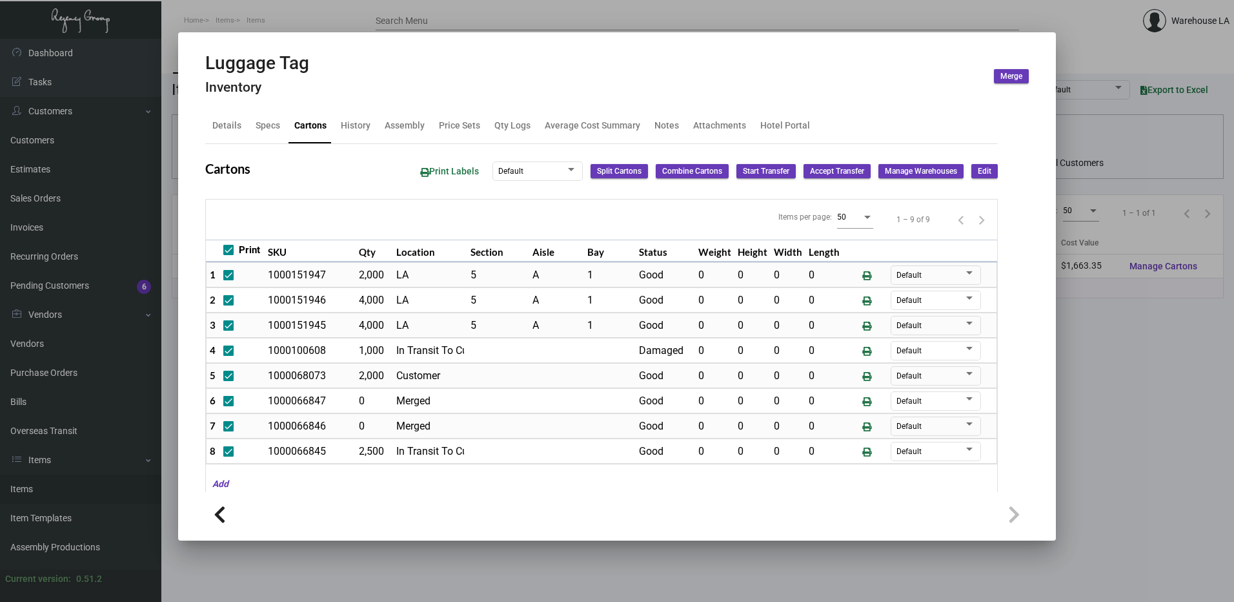
click at [978, 170] on span "Edit" at bounding box center [985, 171] width 14 height 11
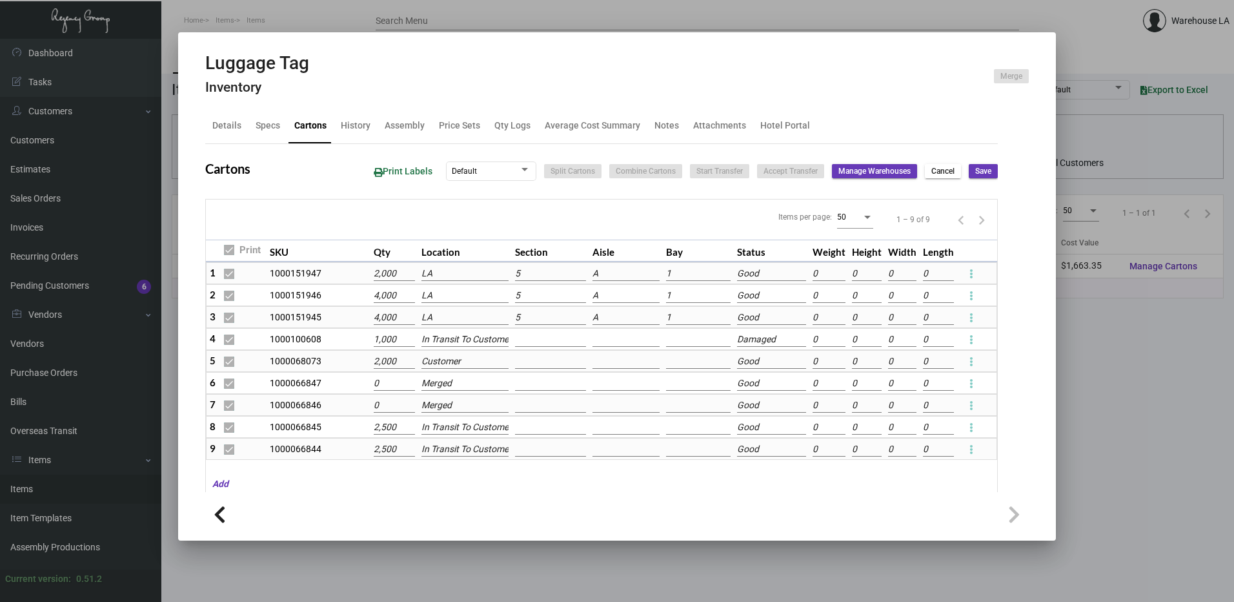
click at [540, 272] on input "5" at bounding box center [550, 274] width 71 height 14
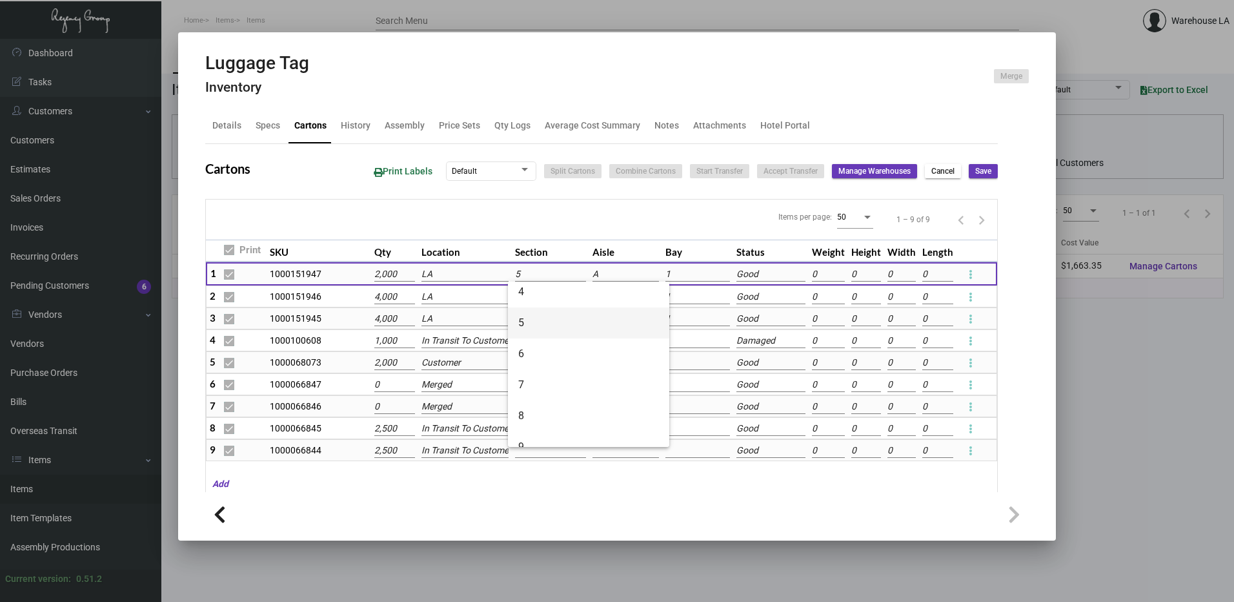
scroll to position [258, 0]
click at [538, 287] on span "4" at bounding box center [588, 286] width 141 height 31
type input "4"
click at [533, 292] on input "5" at bounding box center [550, 297] width 71 height 14
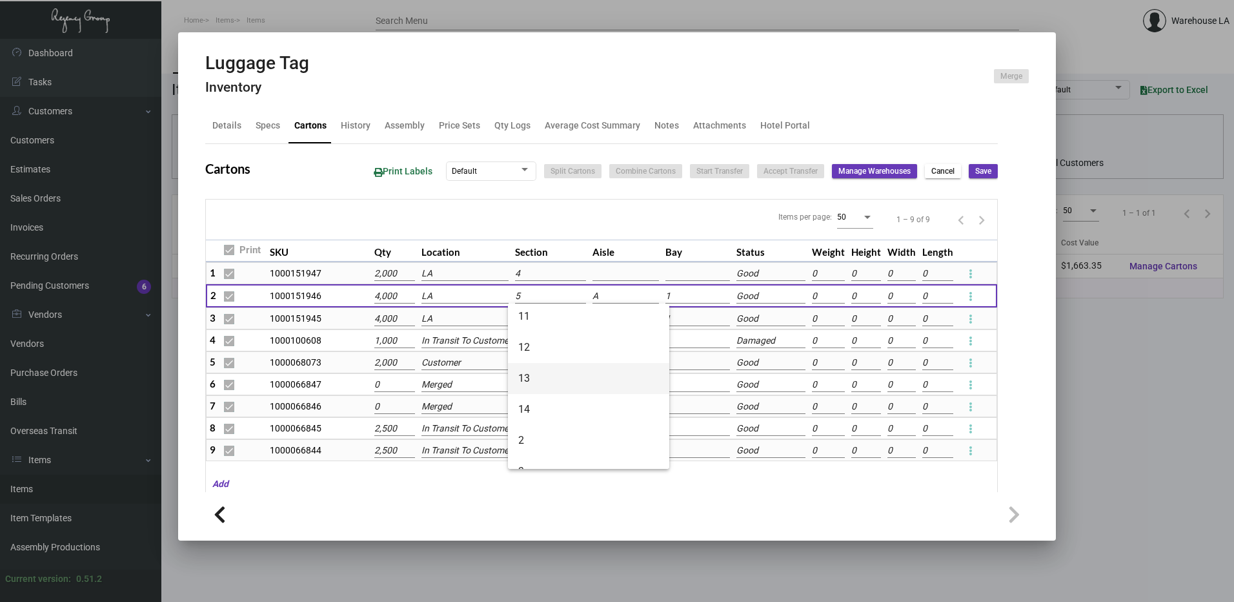
scroll to position [129, 0]
drag, startPoint x: 549, startPoint y: 425, endPoint x: 530, endPoint y: 349, distance: 78.5
click at [548, 425] on span "4" at bounding box center [588, 437] width 141 height 31
type input "4"
click at [538, 316] on input "5" at bounding box center [550, 319] width 71 height 14
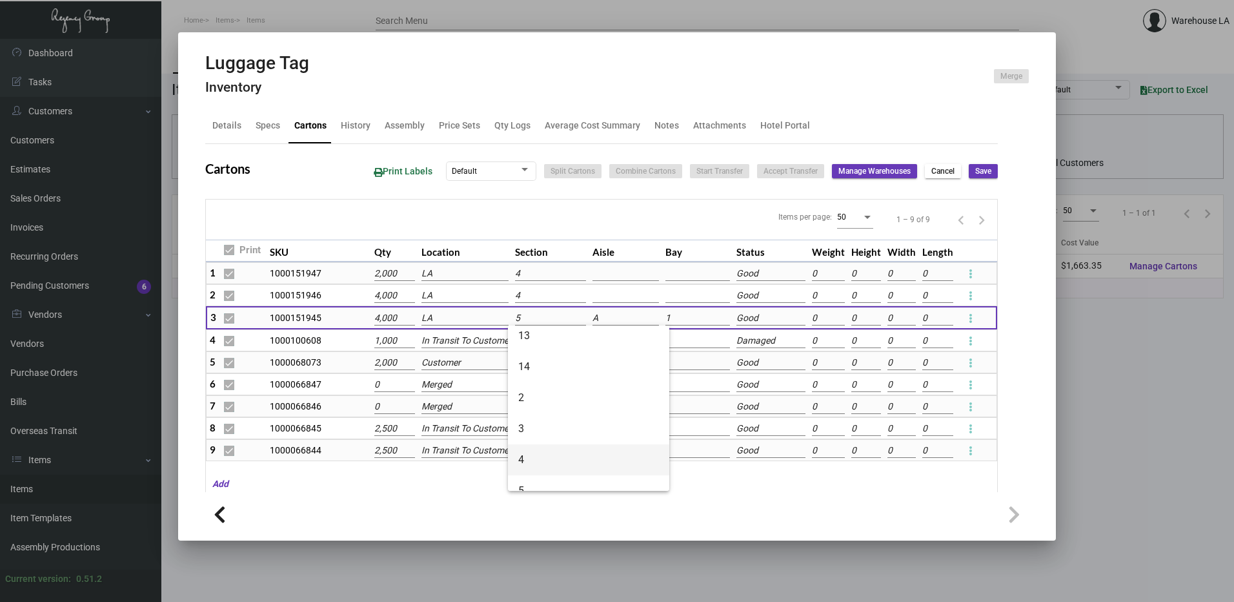
drag, startPoint x: 535, startPoint y: 453, endPoint x: 545, endPoint y: 429, distance: 25.4
click at [537, 449] on span "4" at bounding box center [588, 459] width 141 height 31
type input "4"
click at [595, 284] on td at bounding box center [625, 295] width 73 height 22
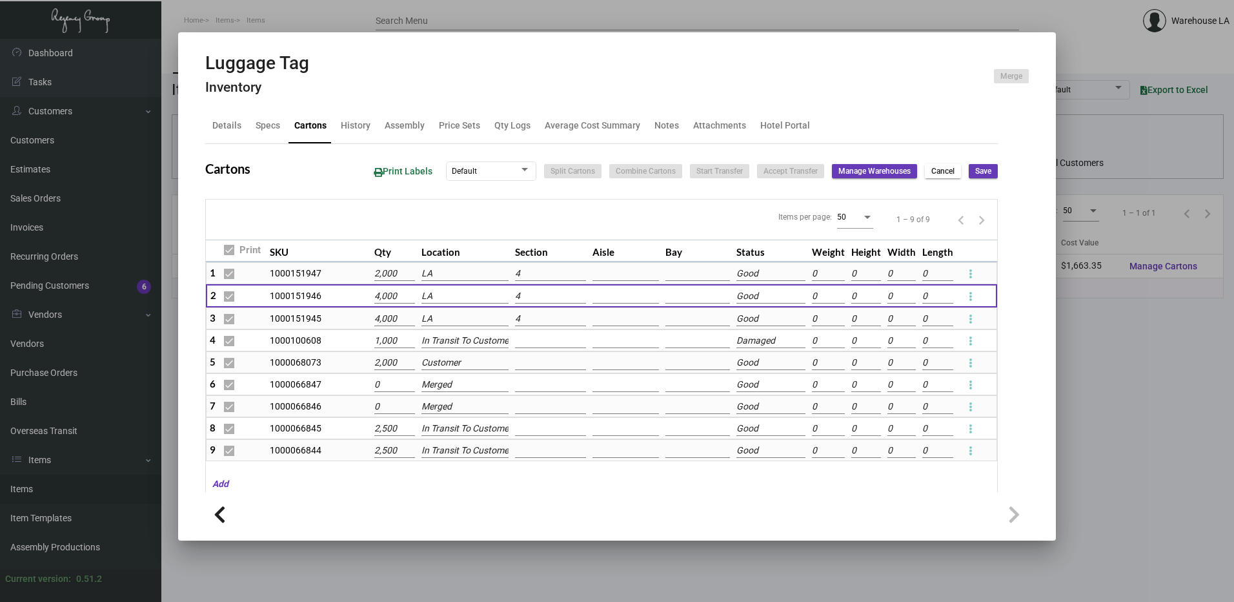
click at [597, 275] on input at bounding box center [626, 274] width 67 height 14
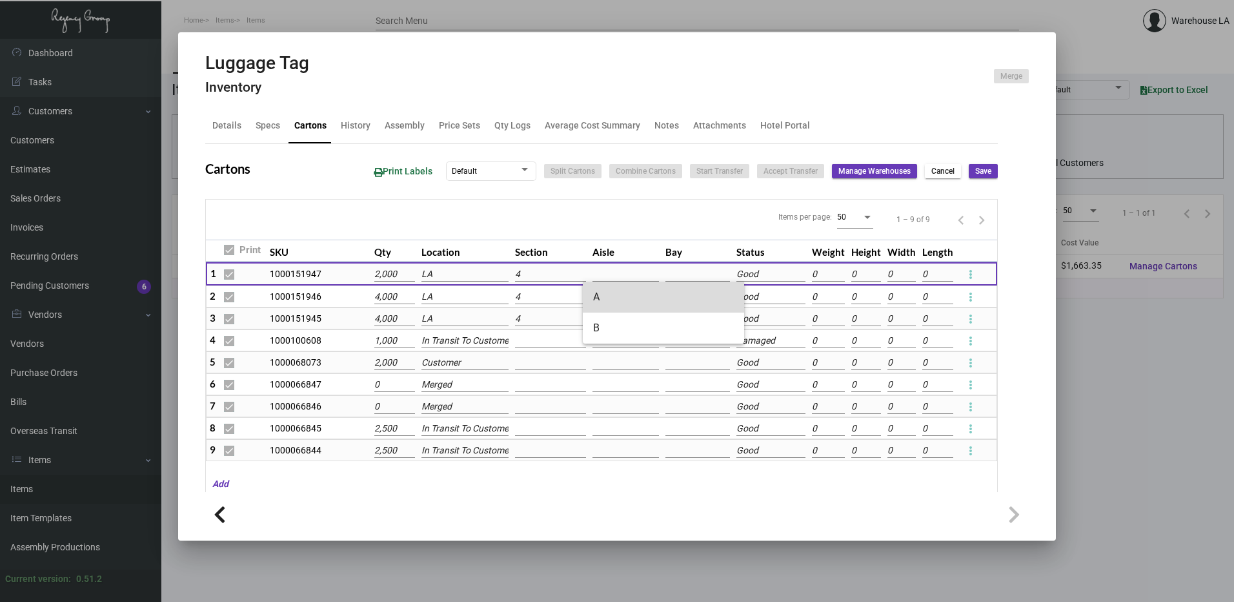
drag, startPoint x: 603, startPoint y: 298, endPoint x: 617, endPoint y: 284, distance: 19.2
click at [604, 298] on span "A" at bounding box center [663, 297] width 141 height 31
type input "A"
click at [619, 297] on input at bounding box center [626, 297] width 67 height 14
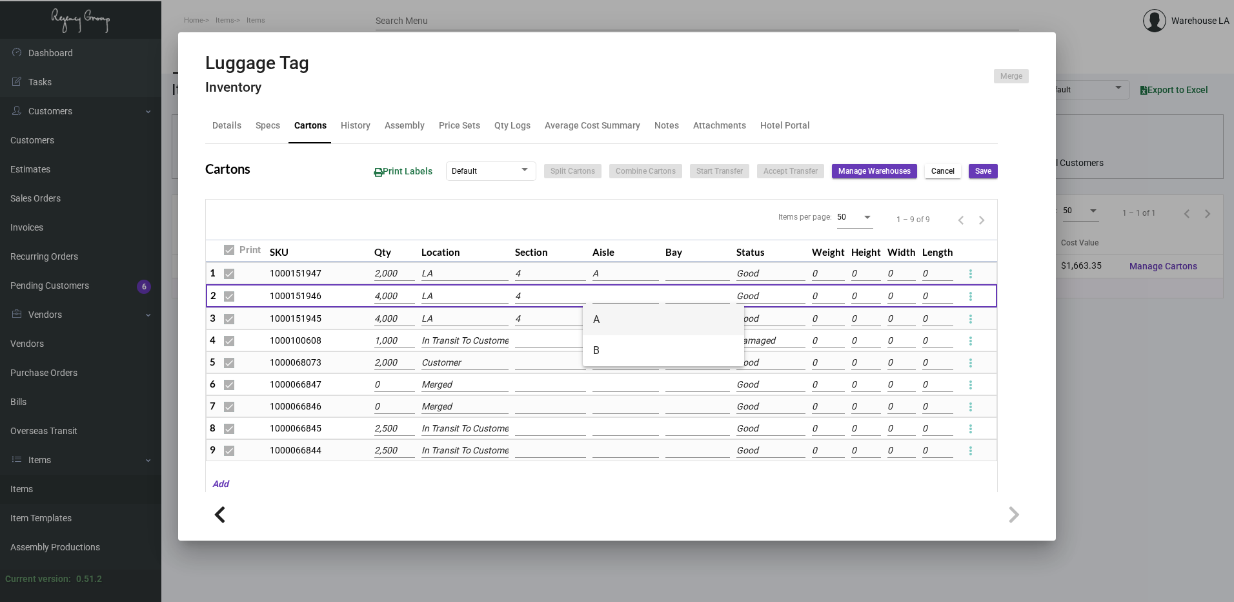
click at [612, 323] on span "A" at bounding box center [663, 319] width 141 height 31
type input "A"
click at [610, 312] on input at bounding box center [626, 319] width 67 height 14
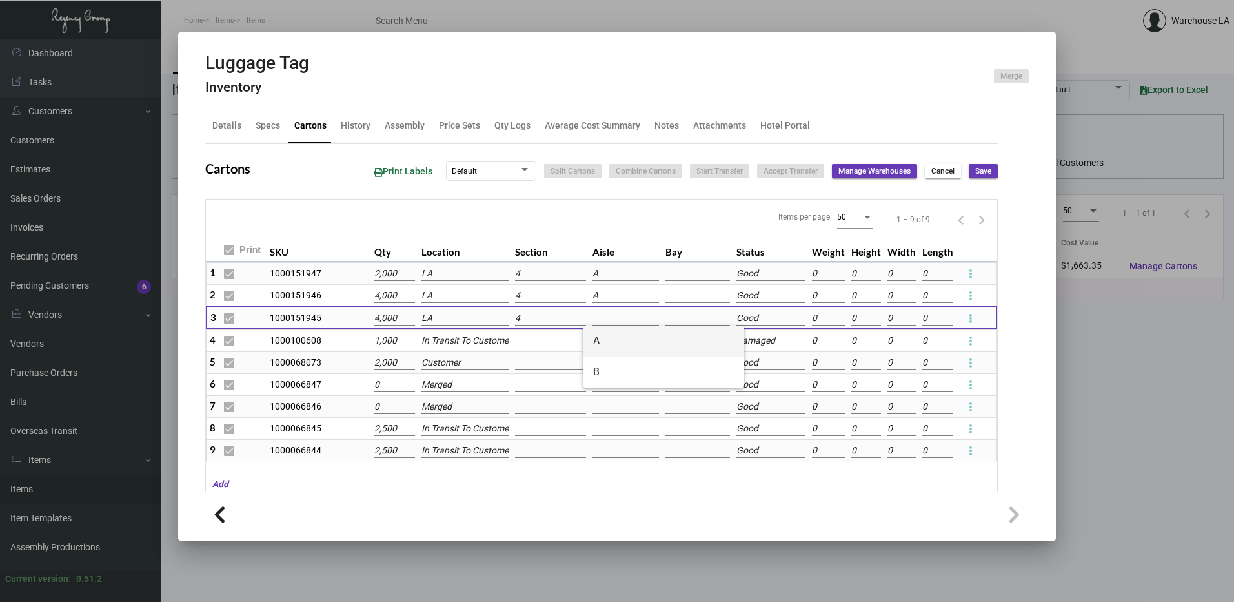
click at [603, 342] on span "A" at bounding box center [663, 340] width 141 height 31
type input "A"
click at [673, 279] on input at bounding box center [698, 274] width 65 height 14
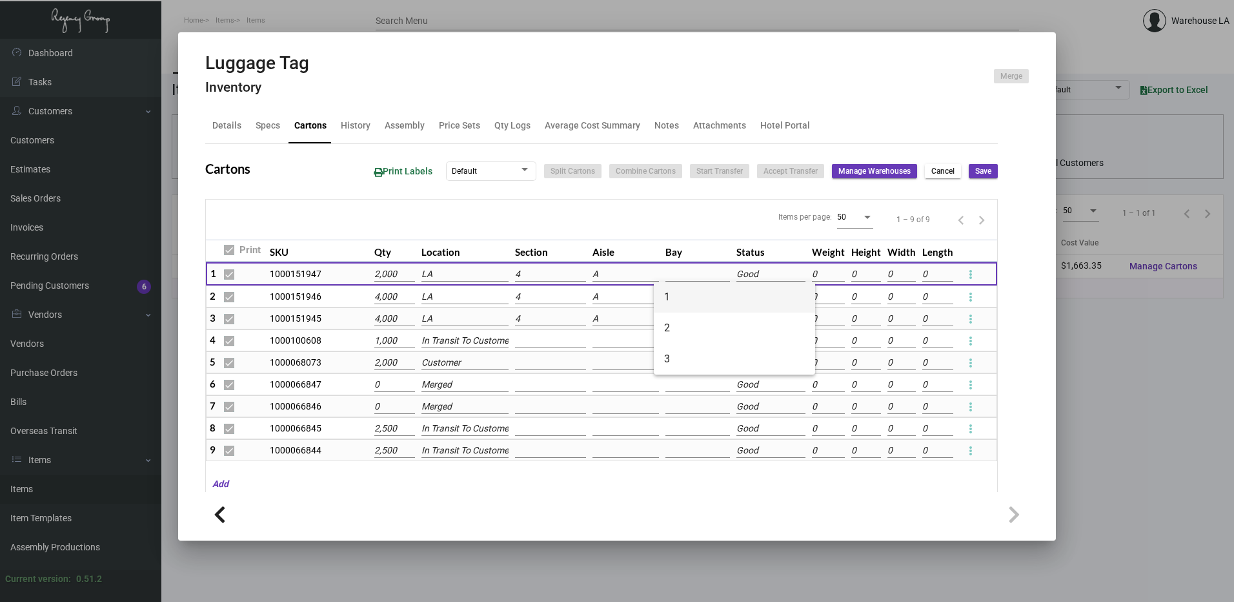
click at [677, 302] on span "1" at bounding box center [734, 297] width 141 height 31
type input "1"
click at [677, 299] on input at bounding box center [698, 297] width 65 height 14
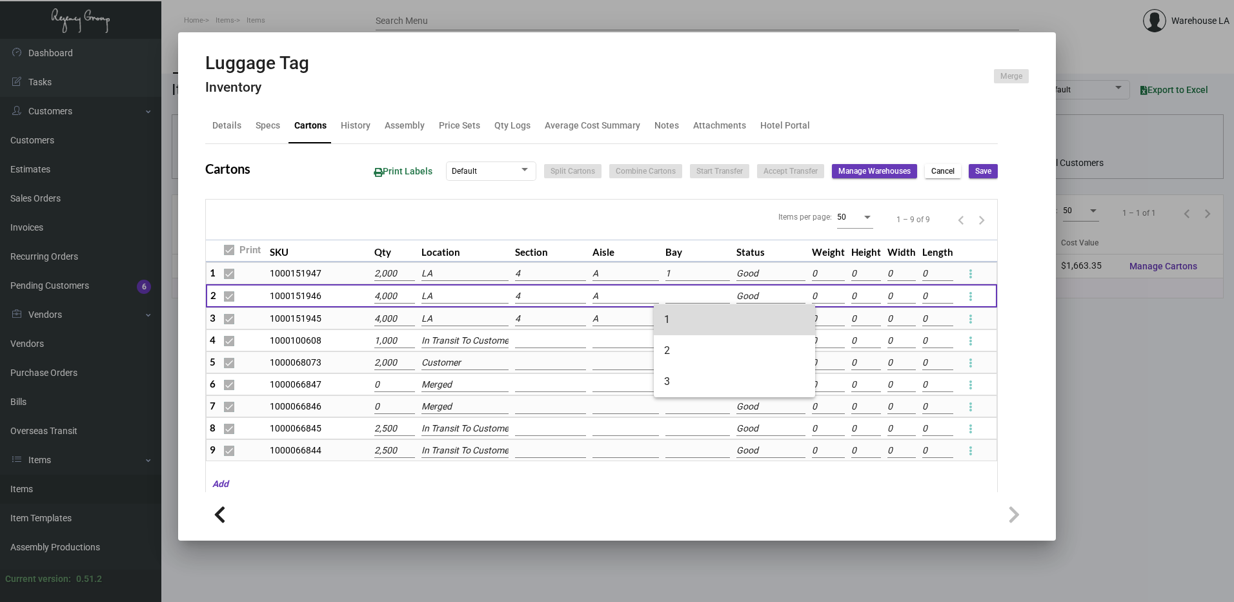
click at [681, 319] on span "1" at bounding box center [734, 319] width 141 height 31
type input "1"
click at [681, 319] on input at bounding box center [698, 319] width 65 height 14
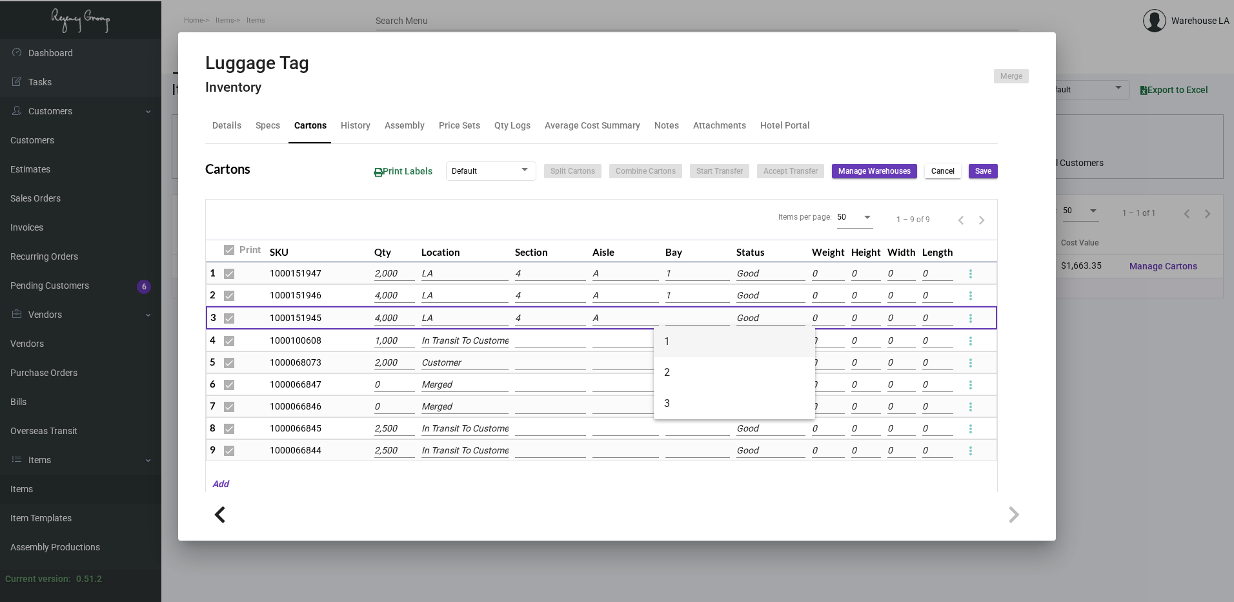
click at [688, 343] on span "1" at bounding box center [734, 341] width 141 height 31
type input "1"
click at [981, 178] on button "Save" at bounding box center [983, 171] width 29 height 14
checkbox input "false"
type input "0"
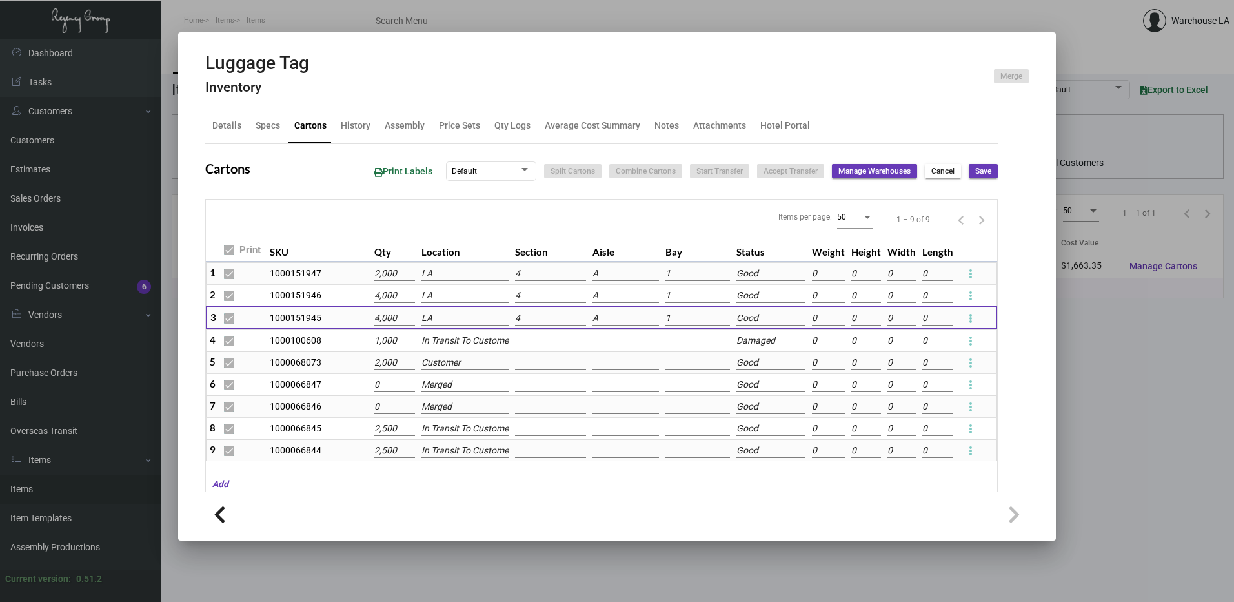
checkbox input "false"
type input "0"
checkbox input "false"
type input "0"
checkbox input "false"
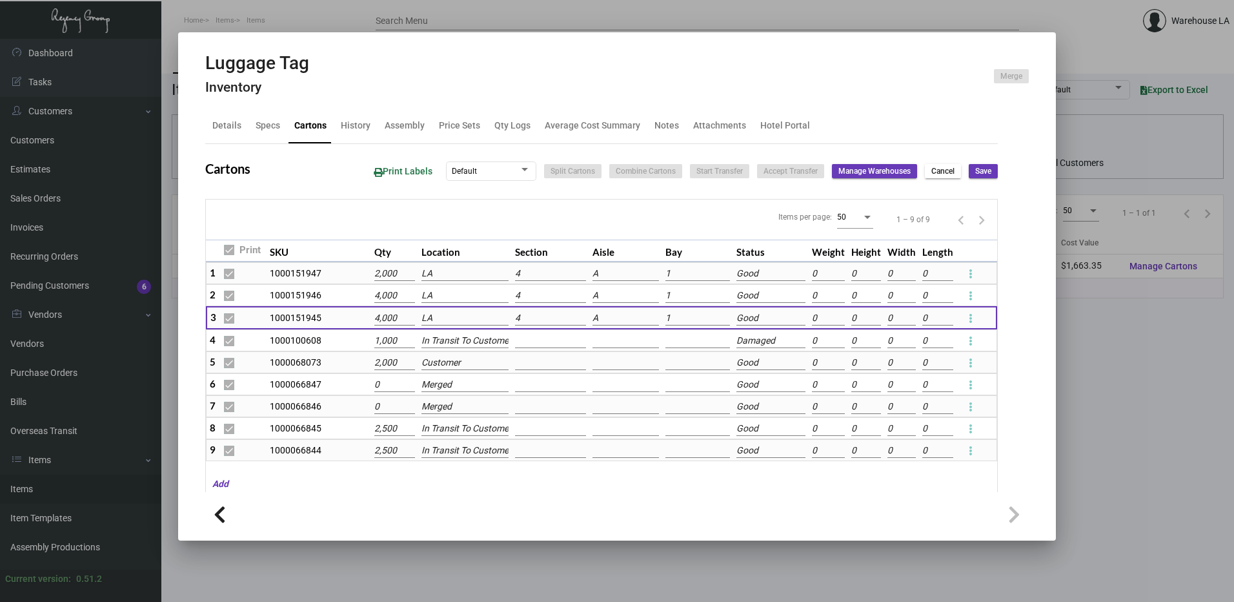
type input "0"
checkbox input "false"
type input "0"
checkbox input "false"
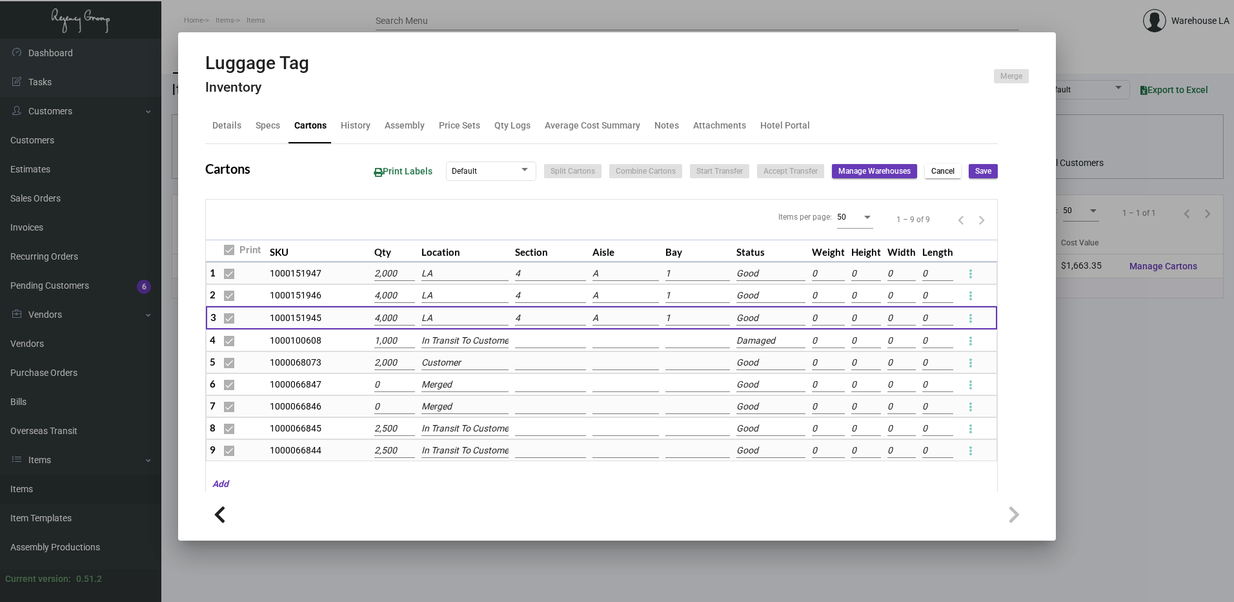
checkbox input "false"
type input "0"
checkbox input "false"
type input "0"
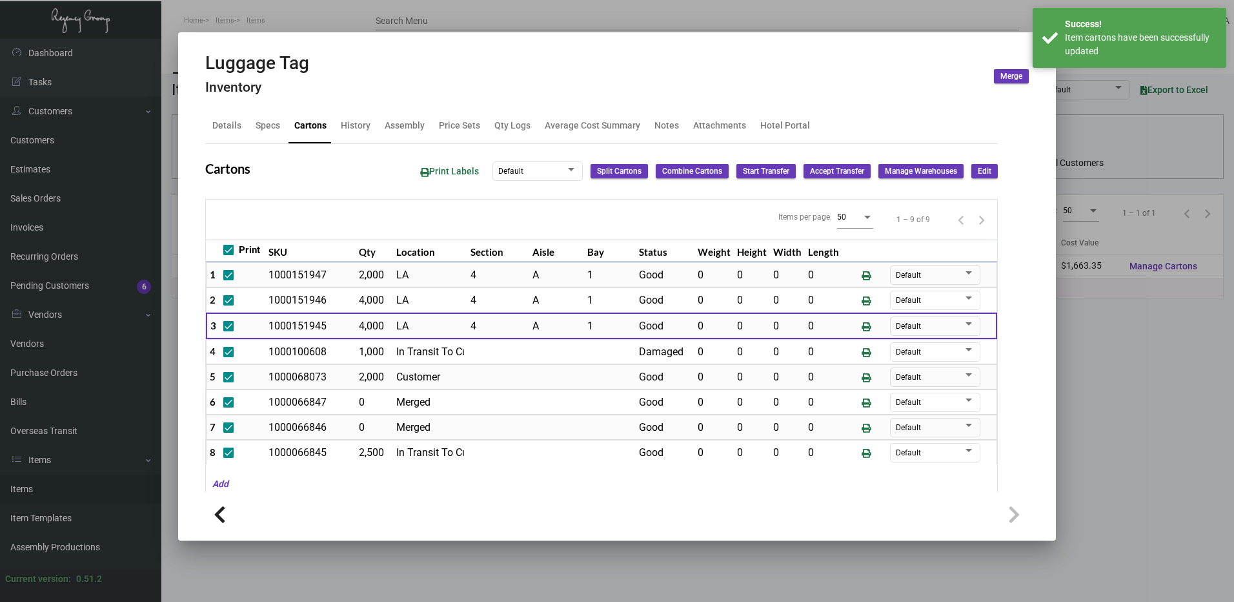
click at [1107, 431] on div at bounding box center [617, 301] width 1234 height 602
